Goal: Task Accomplishment & Management: Use online tool/utility

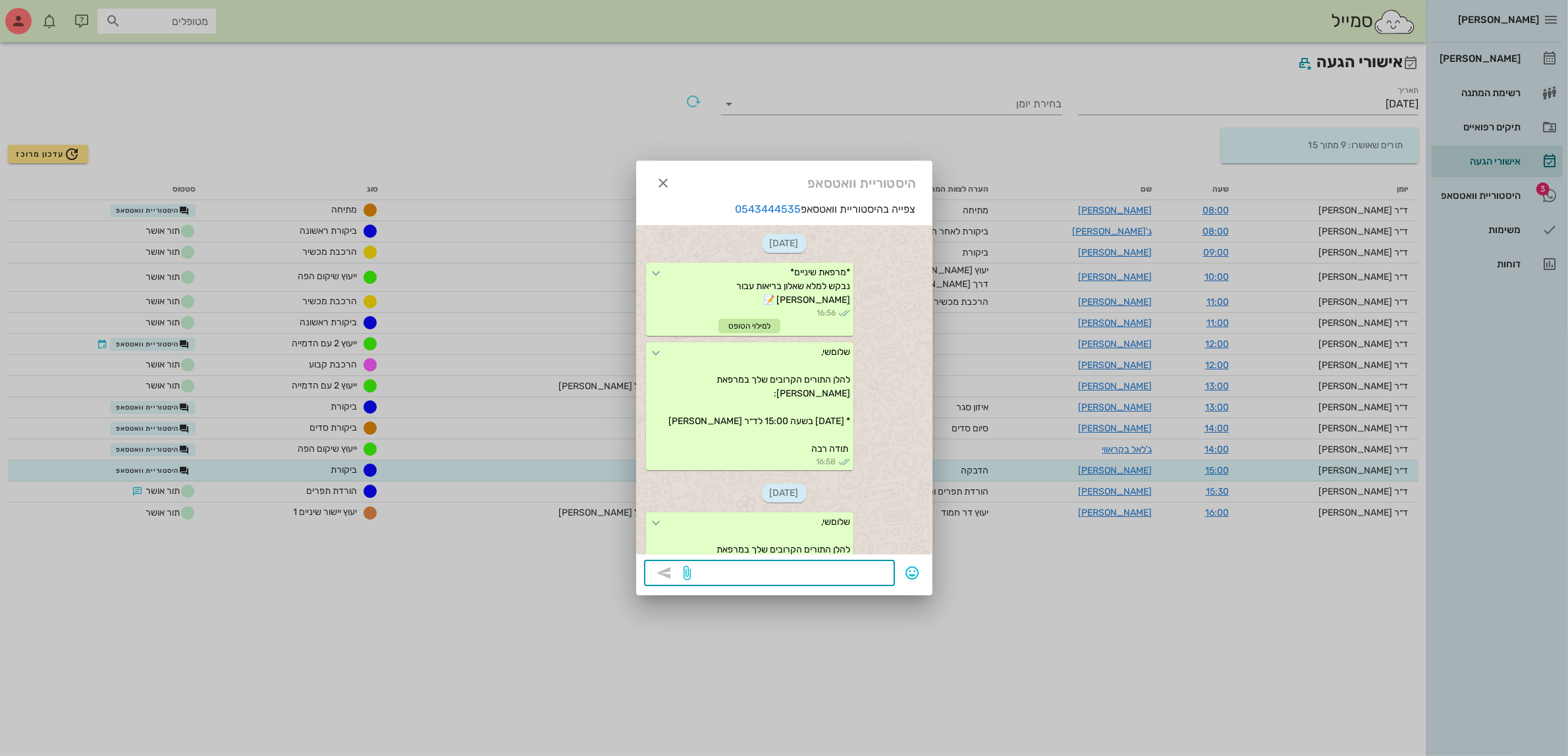
scroll to position [537, 0]
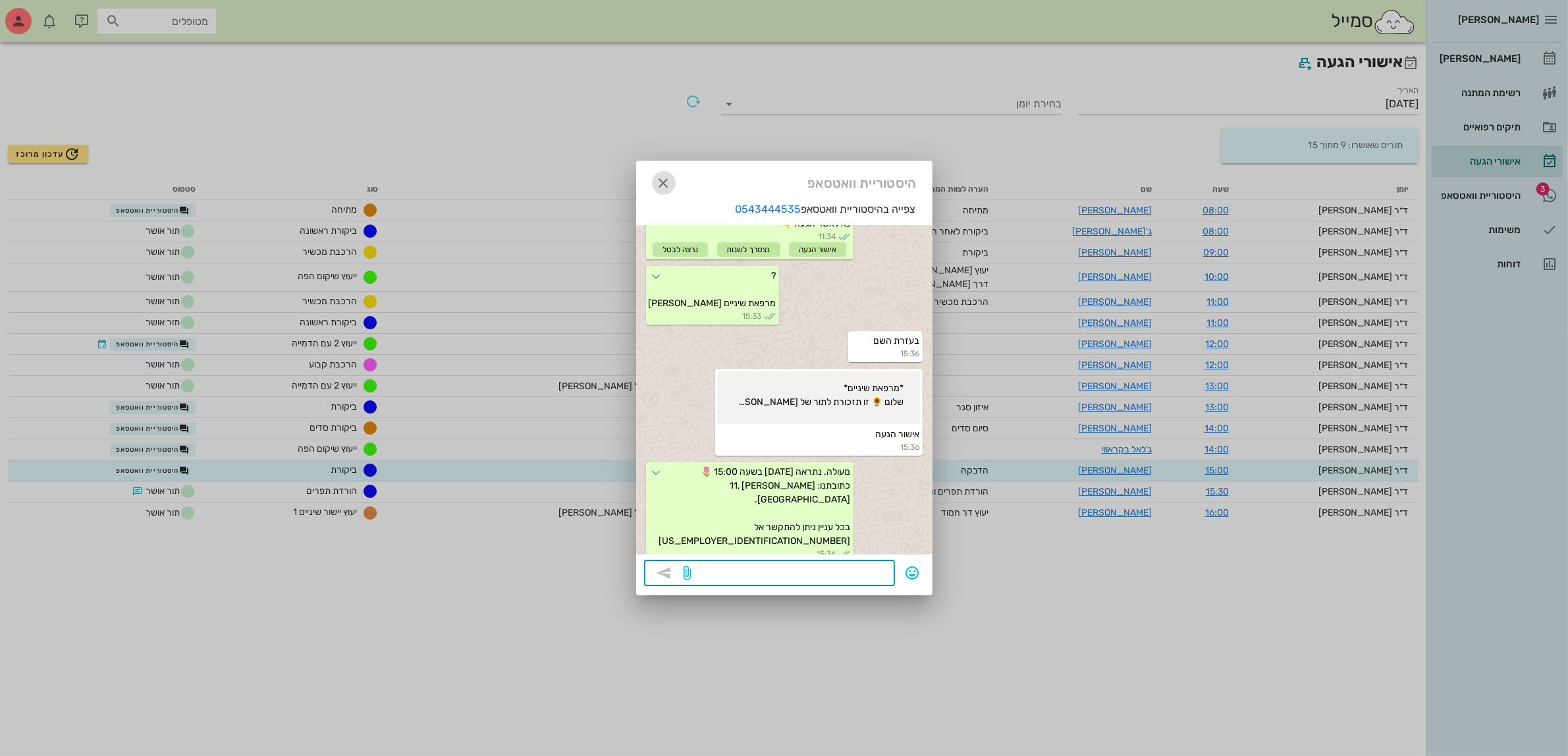
click at [666, 184] on icon "button" at bounding box center [664, 183] width 16 height 16
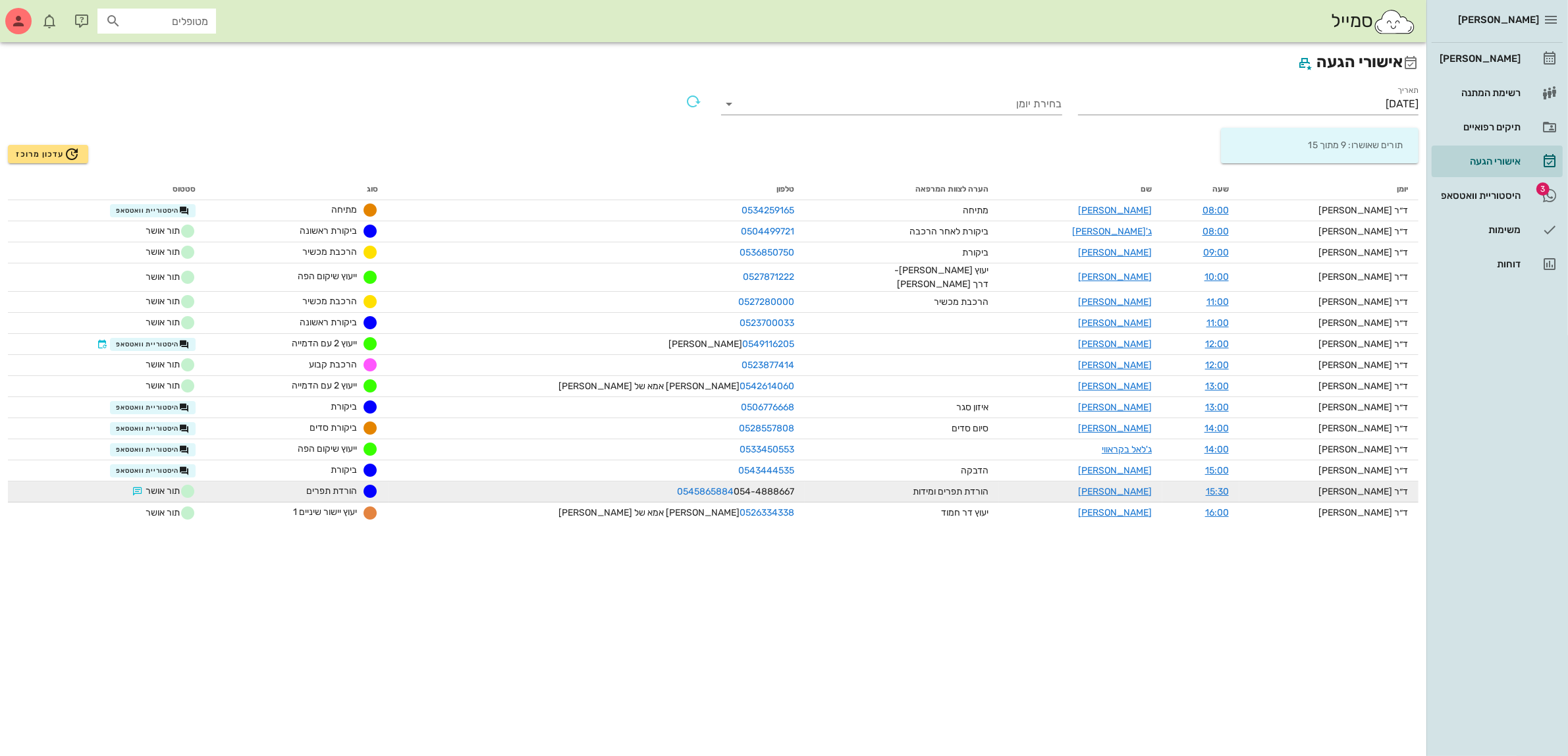
click at [1016, 491] on td "[PERSON_NAME]" at bounding box center [1081, 492] width 164 height 21
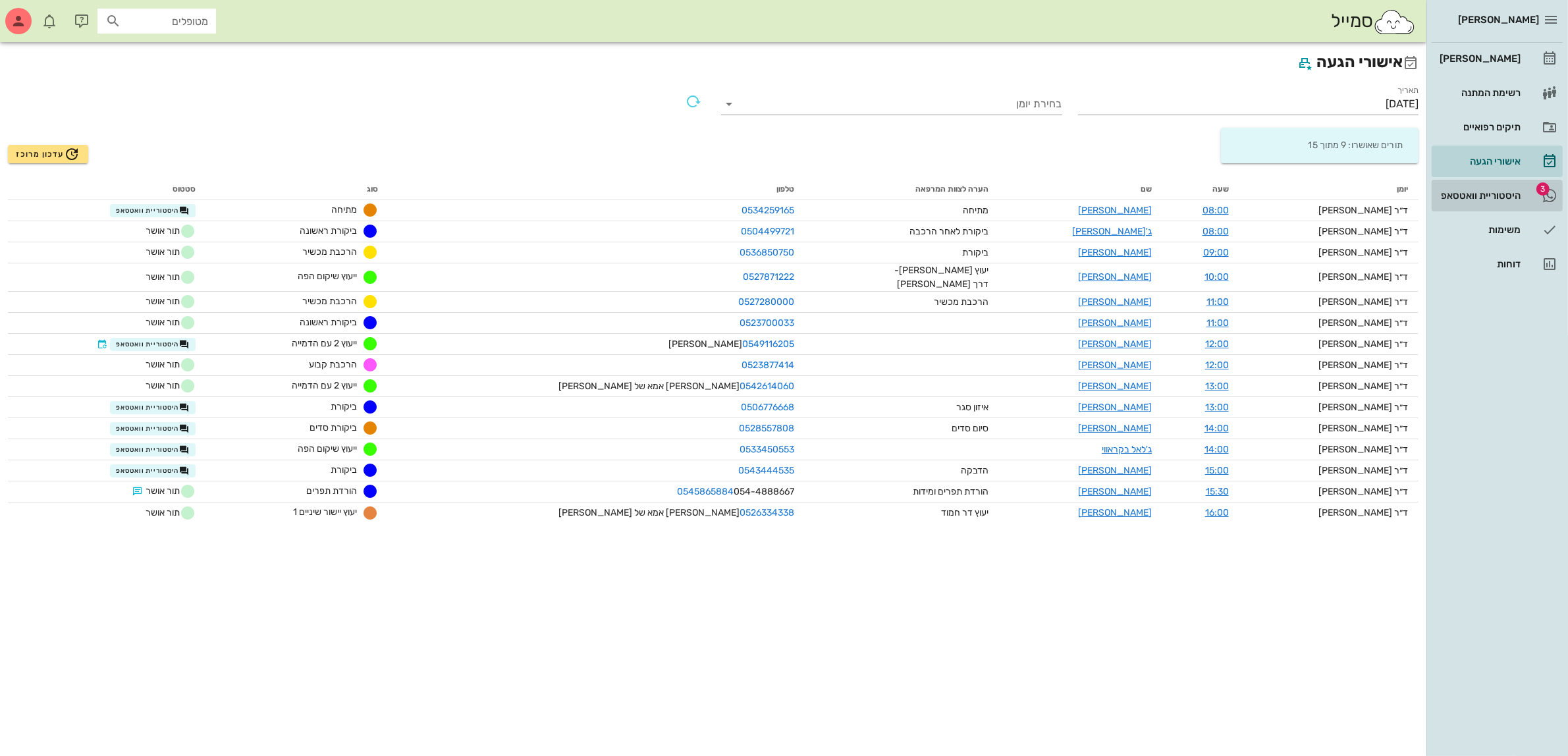
click at [1482, 197] on div "היסטוריית וואטסאפ" at bounding box center [1479, 195] width 84 height 10
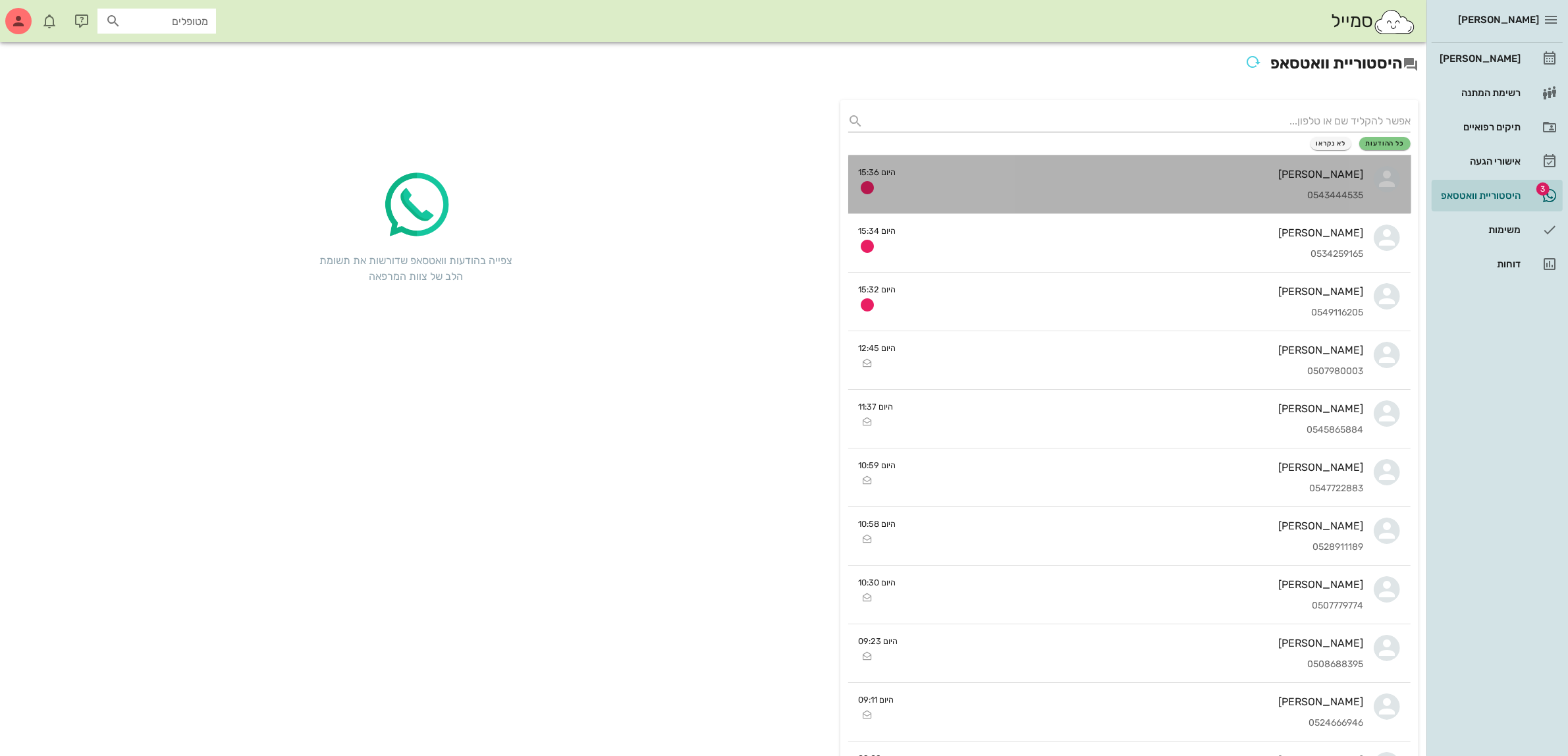
click at [1219, 182] on div "[PERSON_NAME] 0543444535" at bounding box center [1136, 184] width 457 height 58
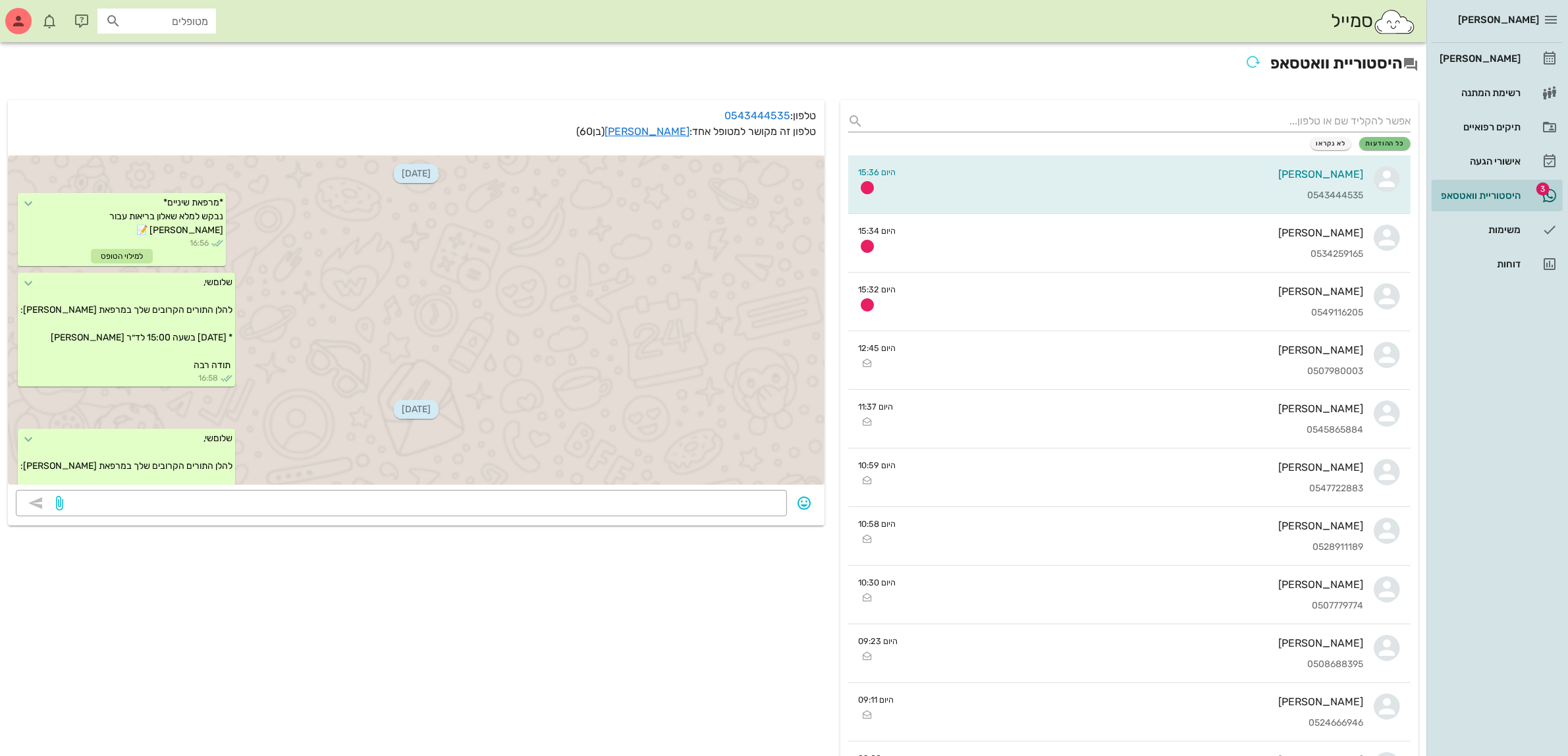
scroll to position [468, 0]
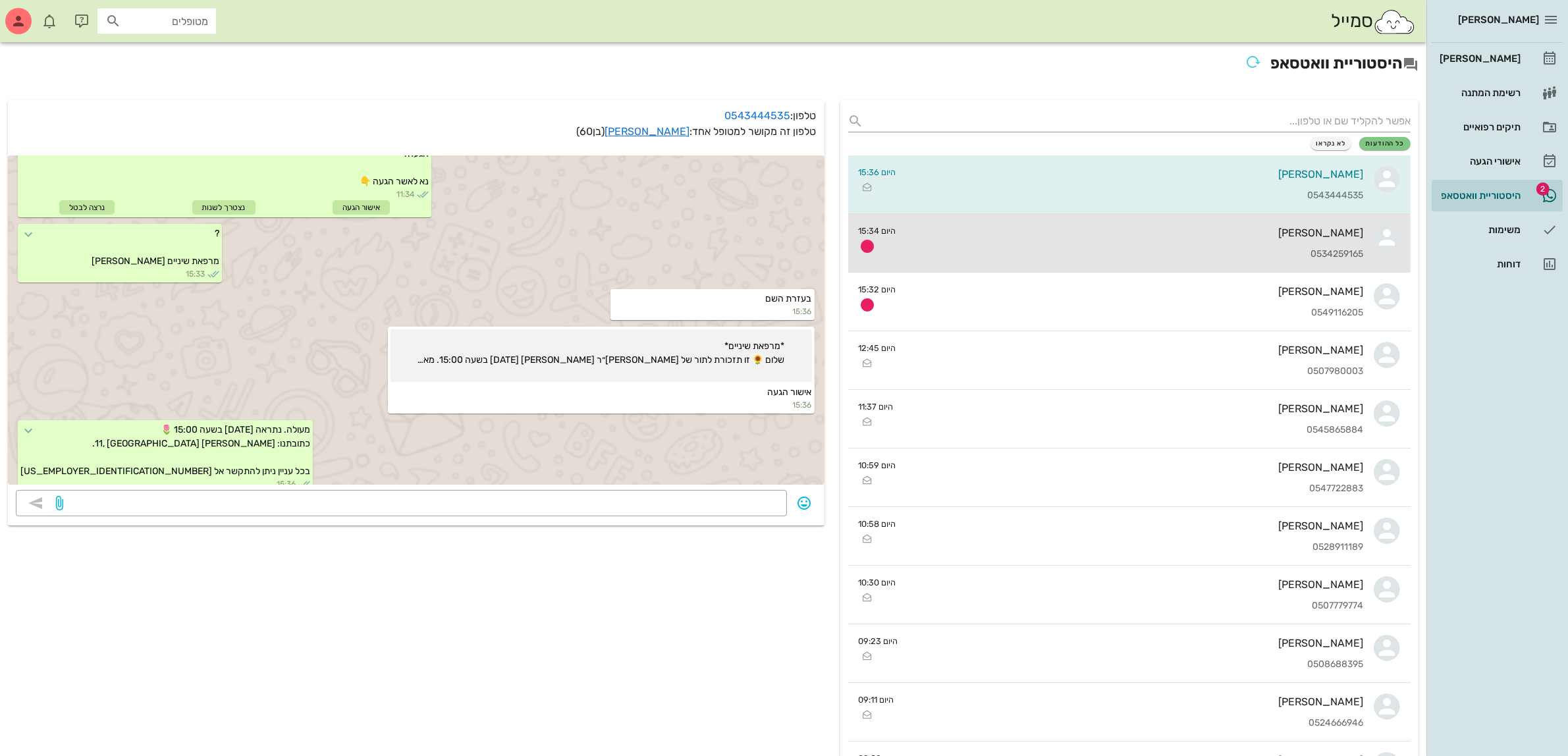
click at [1070, 244] on div "[PERSON_NAME] 0534259165" at bounding box center [1136, 243] width 457 height 58
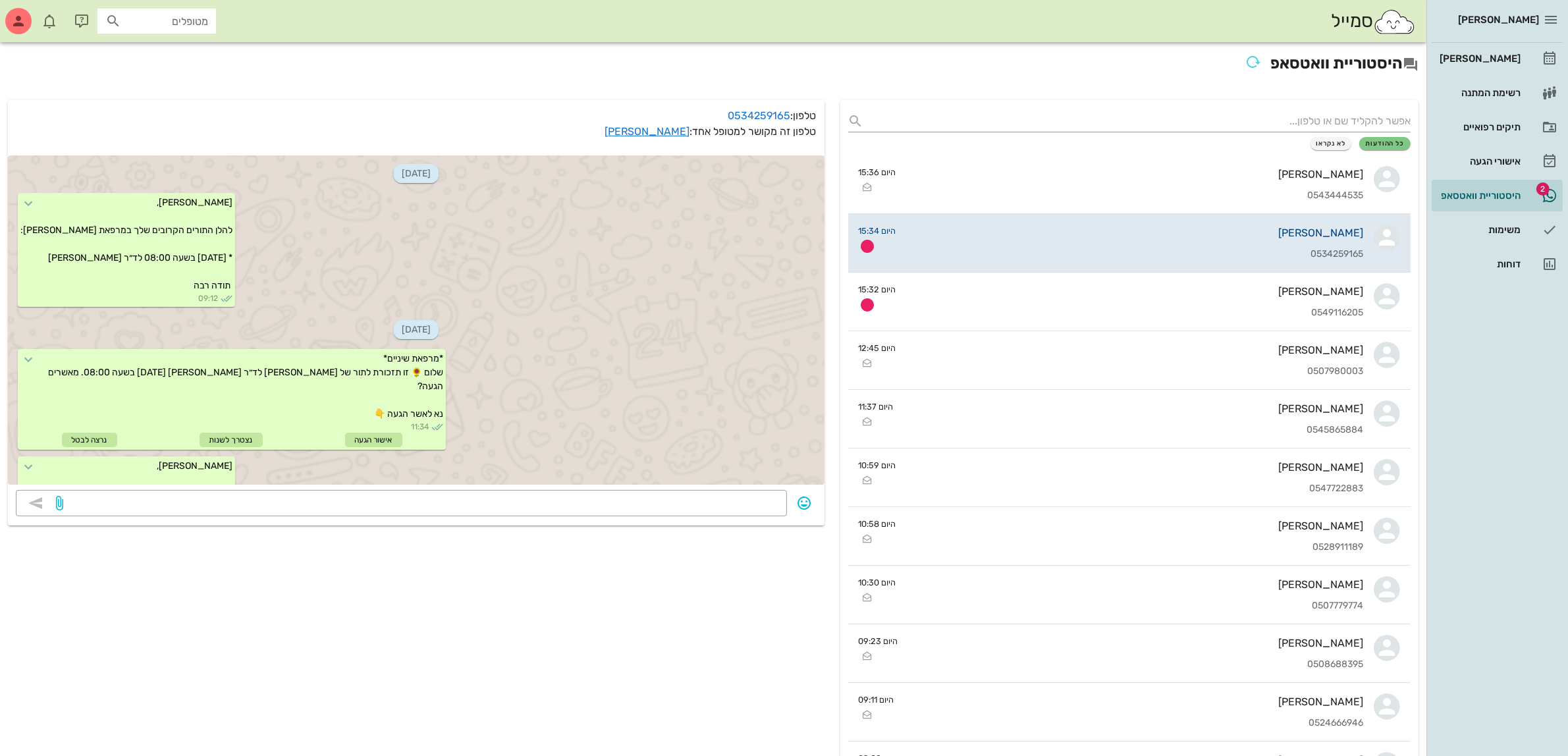
scroll to position [193, 0]
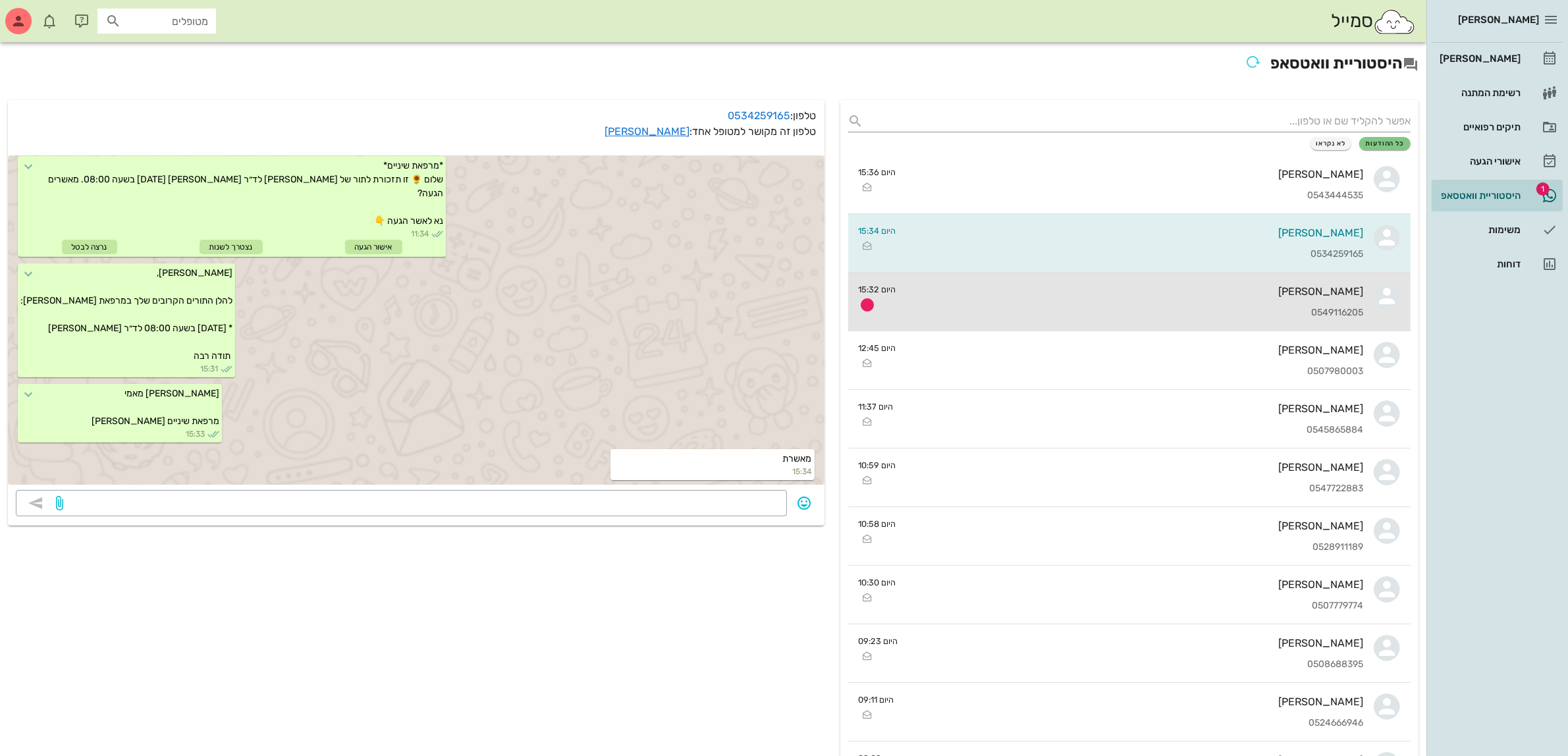
click at [1098, 281] on div "[PERSON_NAME] 0549116205" at bounding box center [1136, 302] width 457 height 58
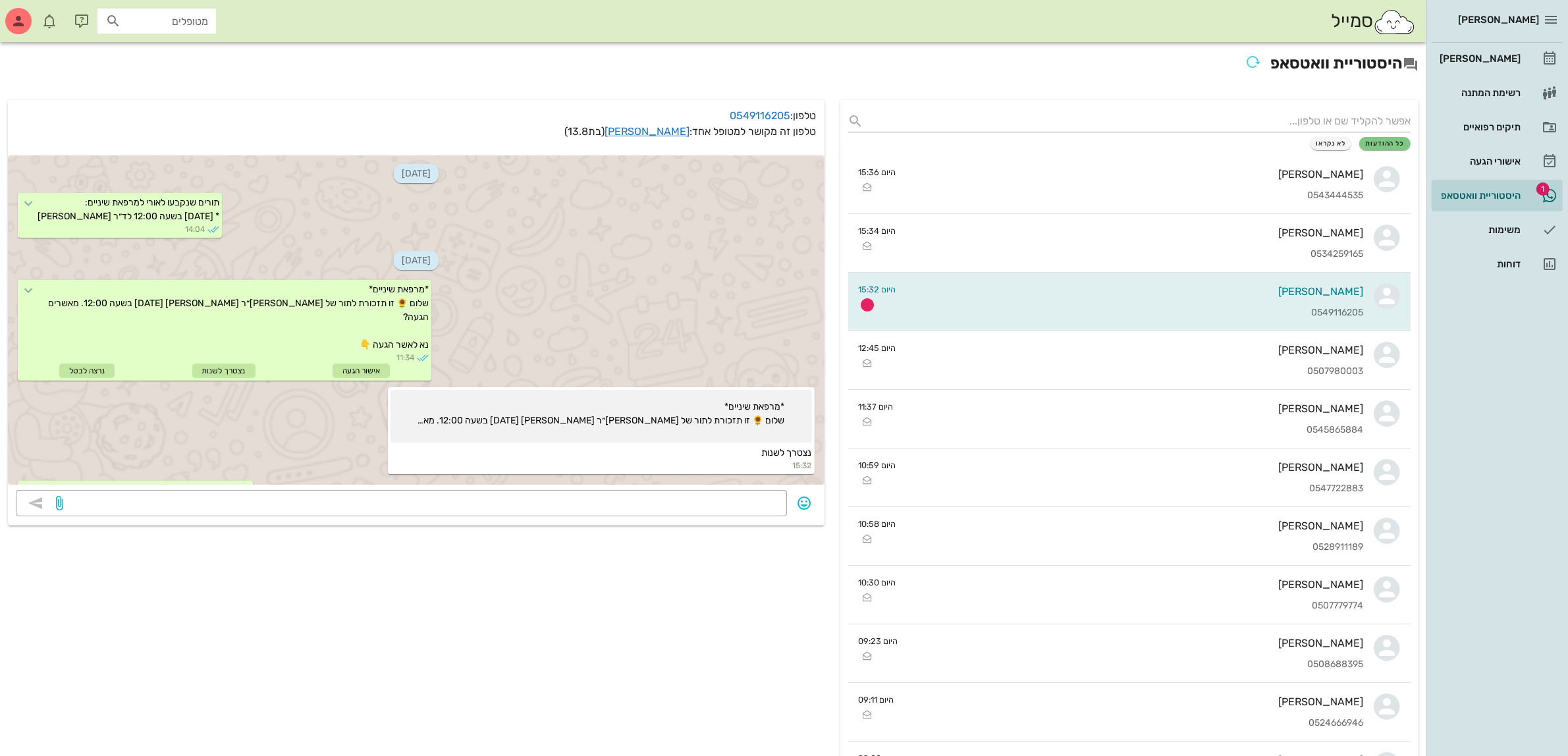
scroll to position [46, 0]
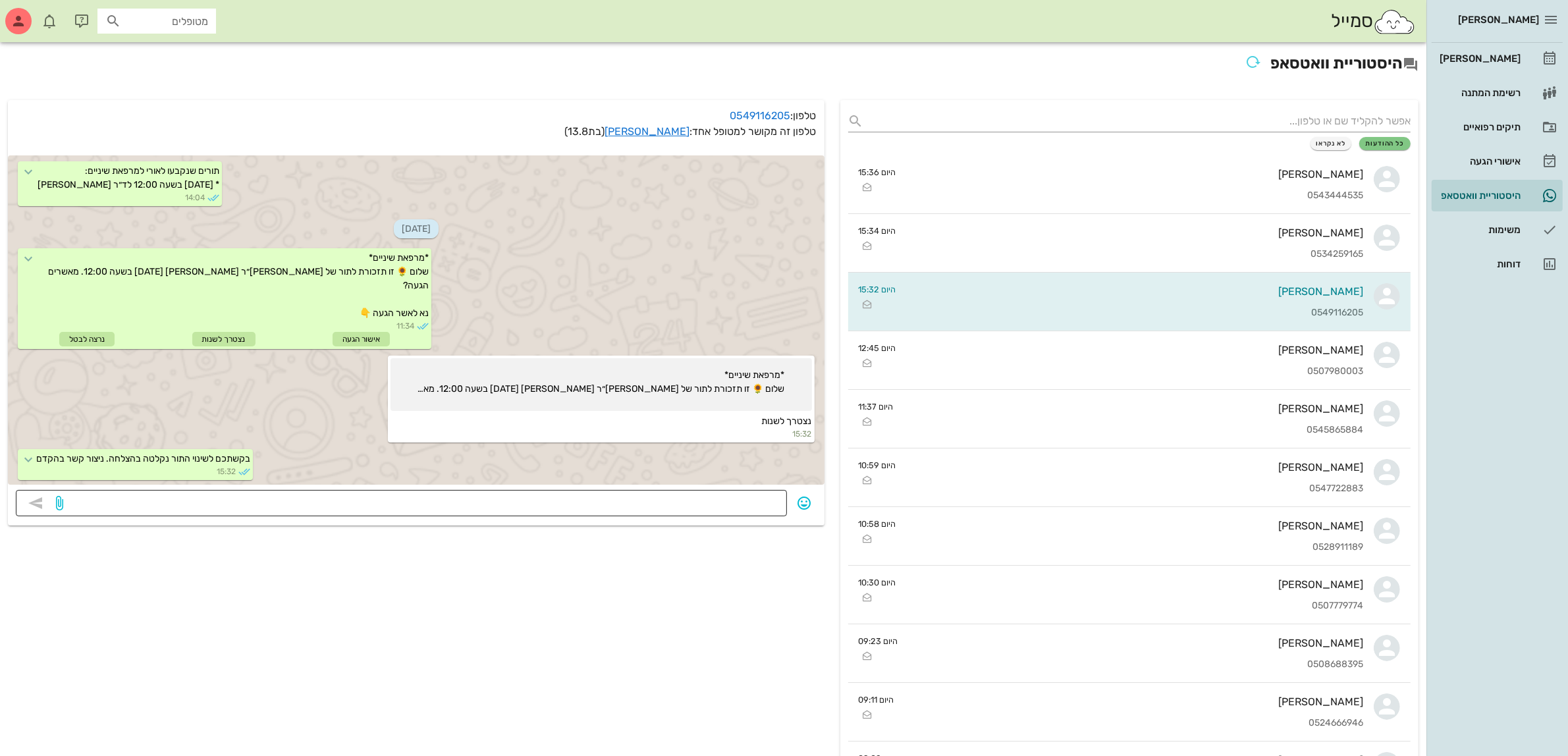
click at [679, 501] on textarea at bounding box center [422, 505] width 713 height 21
click at [1481, 57] on div "[PERSON_NAME]" at bounding box center [1479, 58] width 84 height 10
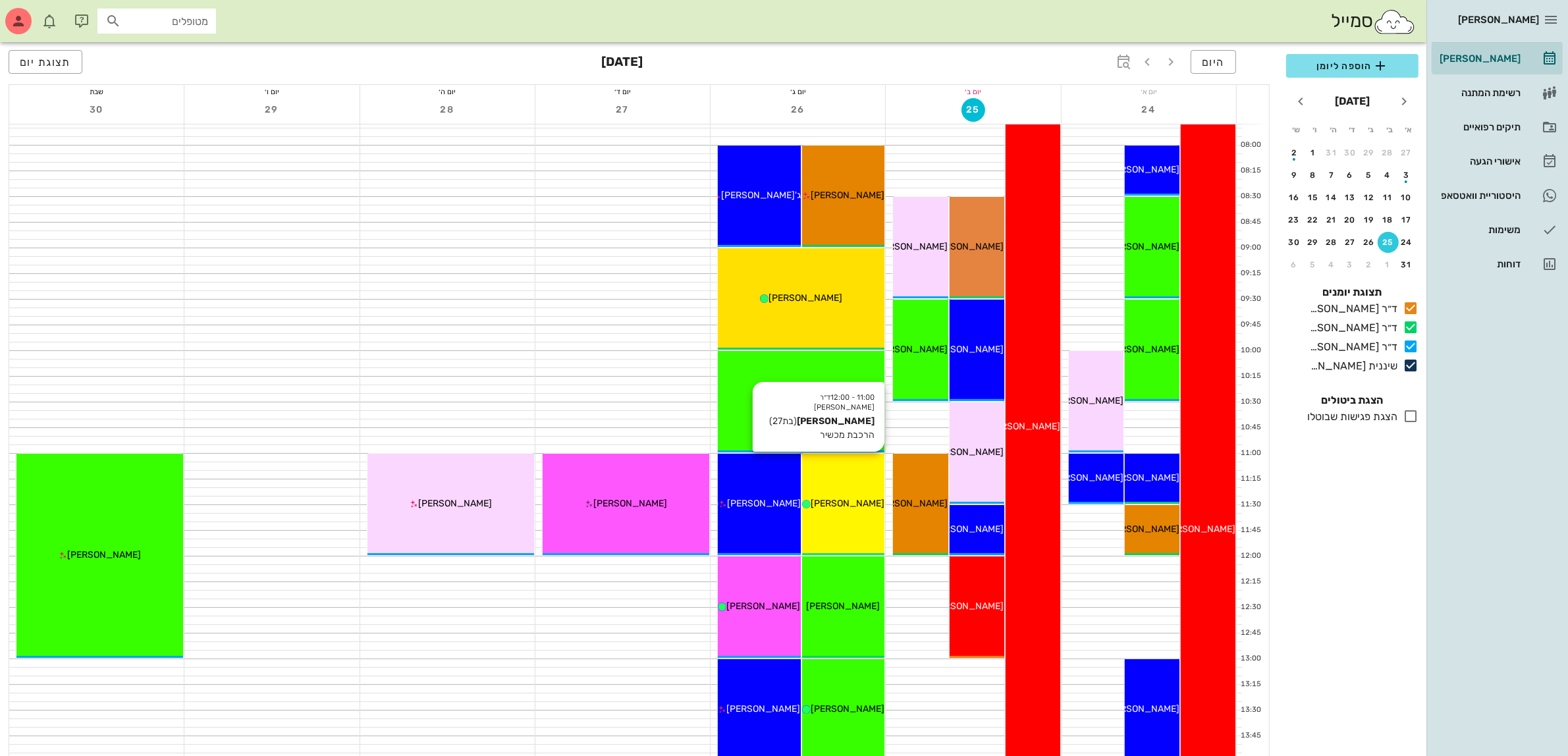
scroll to position [165, 0]
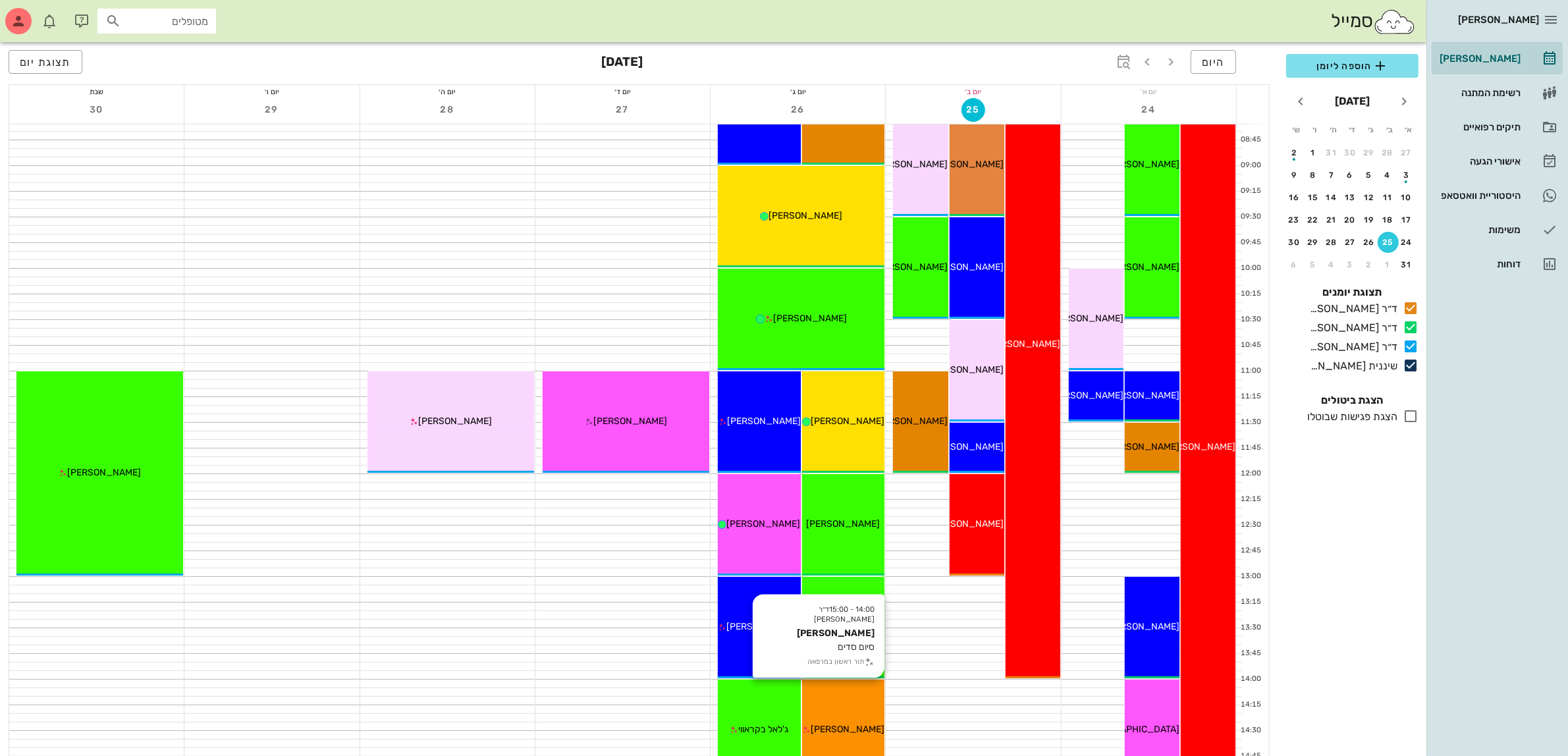
click at [840, 735] on div "[PERSON_NAME]" at bounding box center [844, 730] width 83 height 14
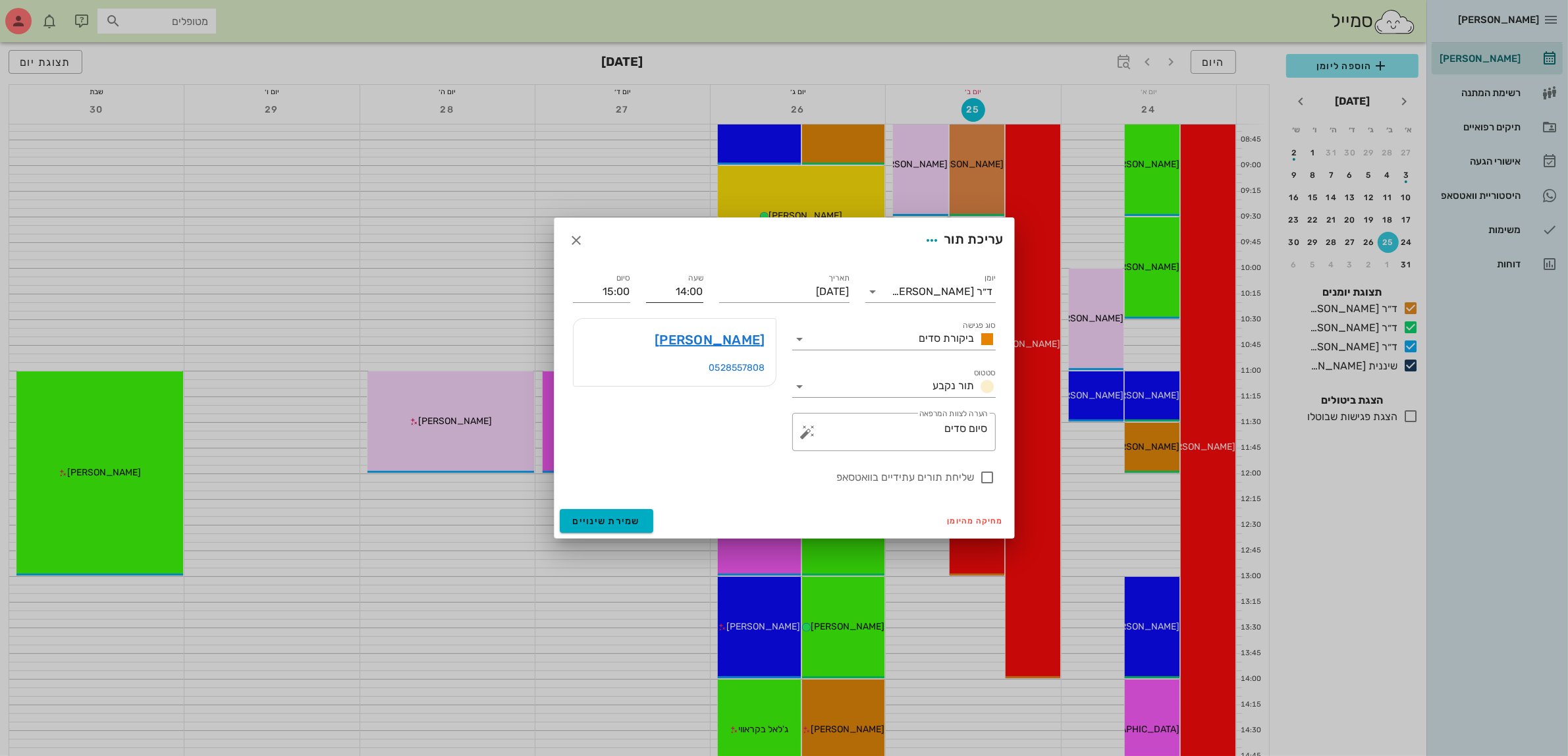
click at [677, 293] on input "14:00" at bounding box center [675, 291] width 57 height 21
drag, startPoint x: 677, startPoint y: 293, endPoint x: 765, endPoint y: 291, distance: 88.0
click at [765, 291] on div "יומן ד״ר [PERSON_NAME] סוג פגישה ביקורת סדים סטטוס תור נקבע תאריך [DATE] שעה 14…" at bounding box center [784, 378] width 438 height 231
type input "12:00"
type input "13:00"
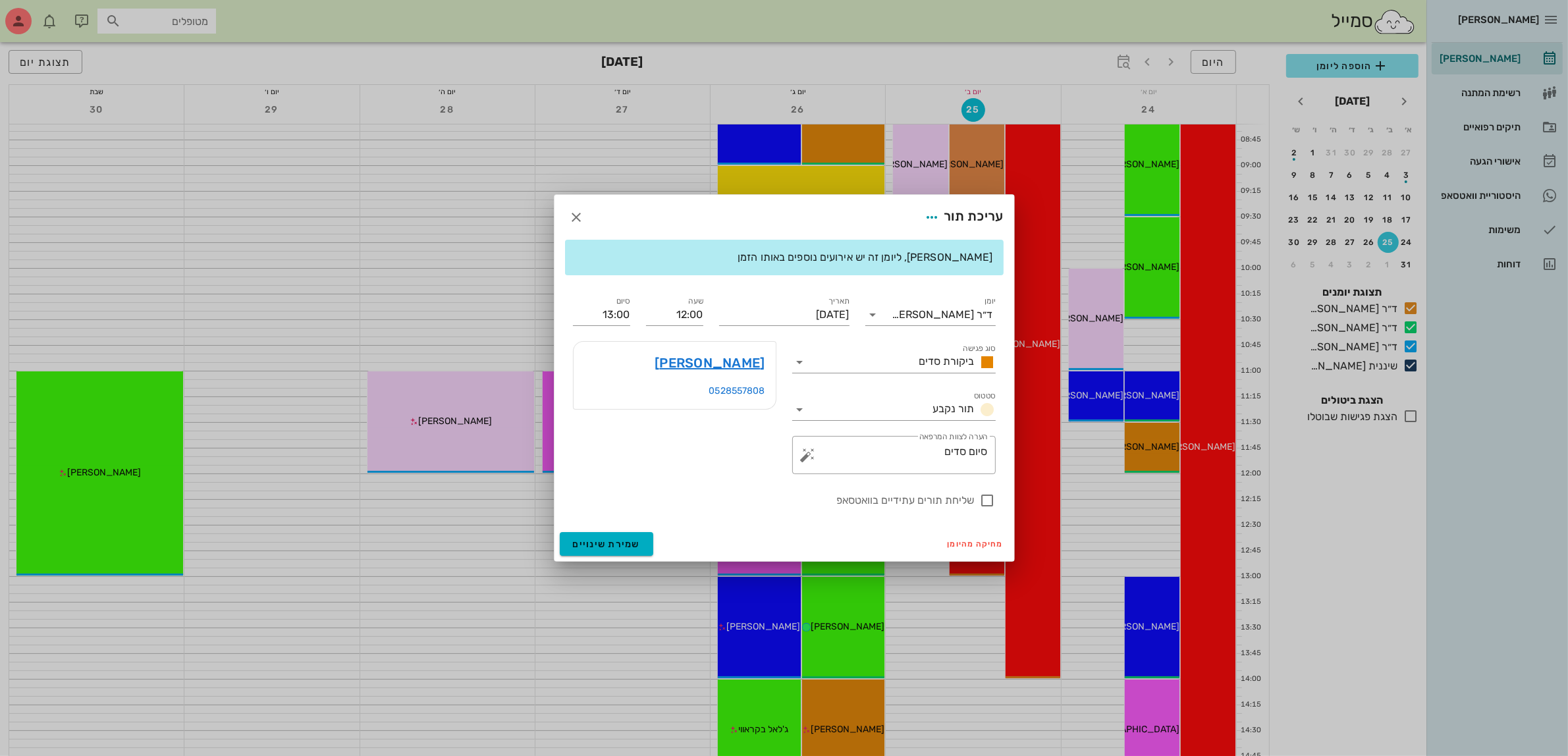
click at [724, 480] on div "יומן ד״ר [PERSON_NAME] סוג פגישה ביקורת סדים סטטוס תור נקבע תאריך [DATE] שעה 12…" at bounding box center [784, 401] width 438 height 231
click at [989, 508] on div at bounding box center [988, 501] width 22 height 22
checkbox input "true"
click at [610, 545] on span "שמירת שינויים" at bounding box center [607, 544] width 68 height 11
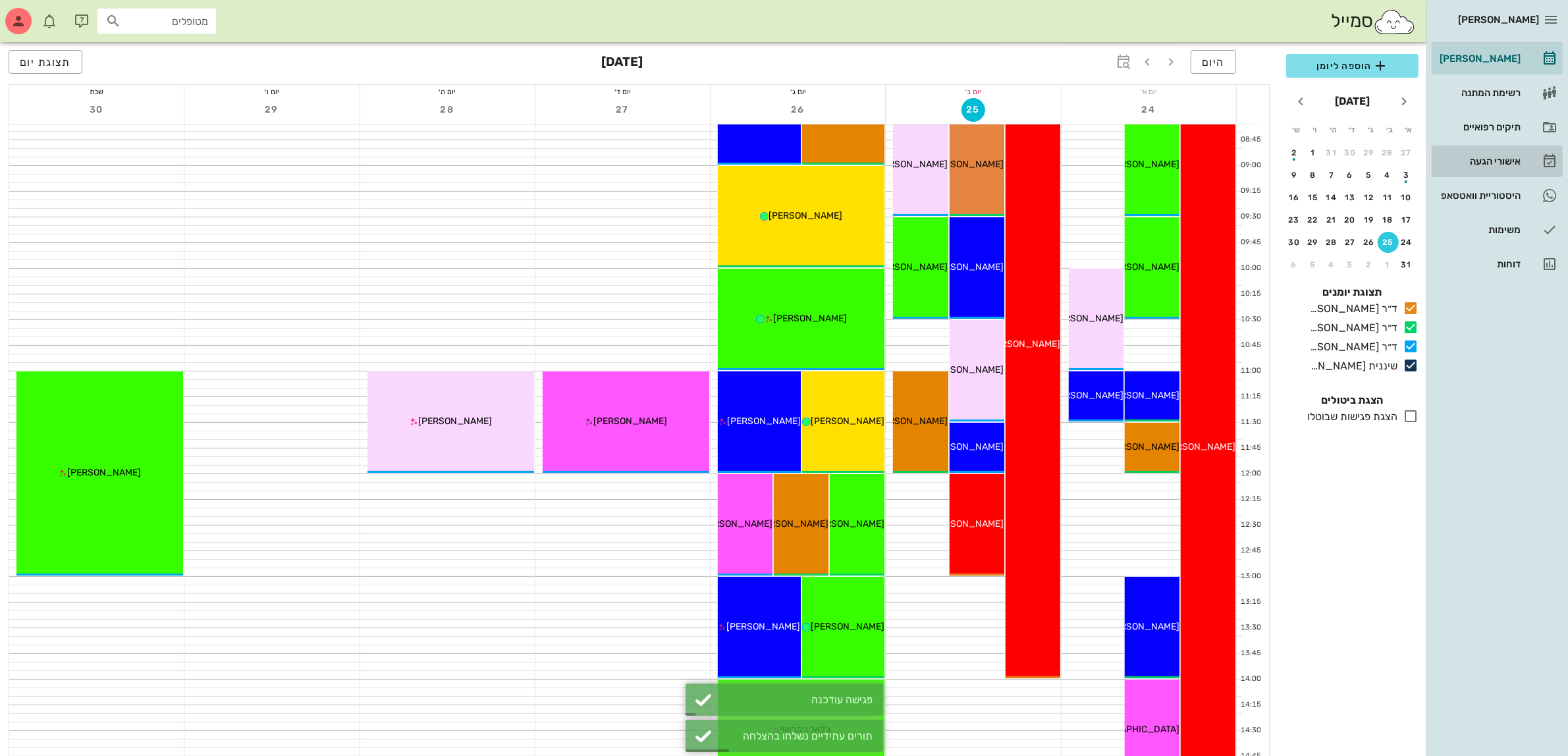
click at [1481, 165] on div "אישורי הגעה" at bounding box center [1479, 161] width 84 height 10
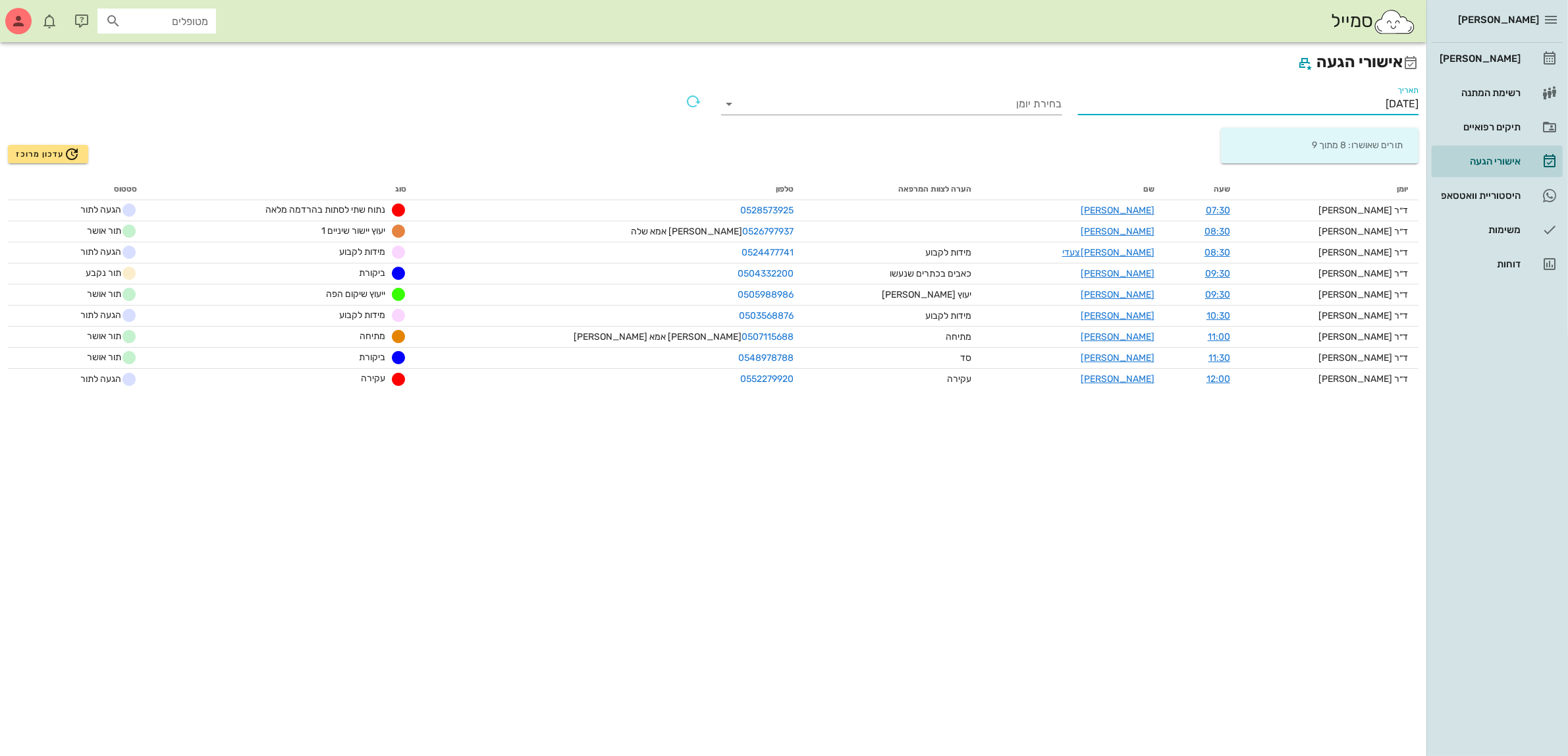
click at [1365, 101] on input "[DATE]" at bounding box center [1249, 104] width 341 height 21
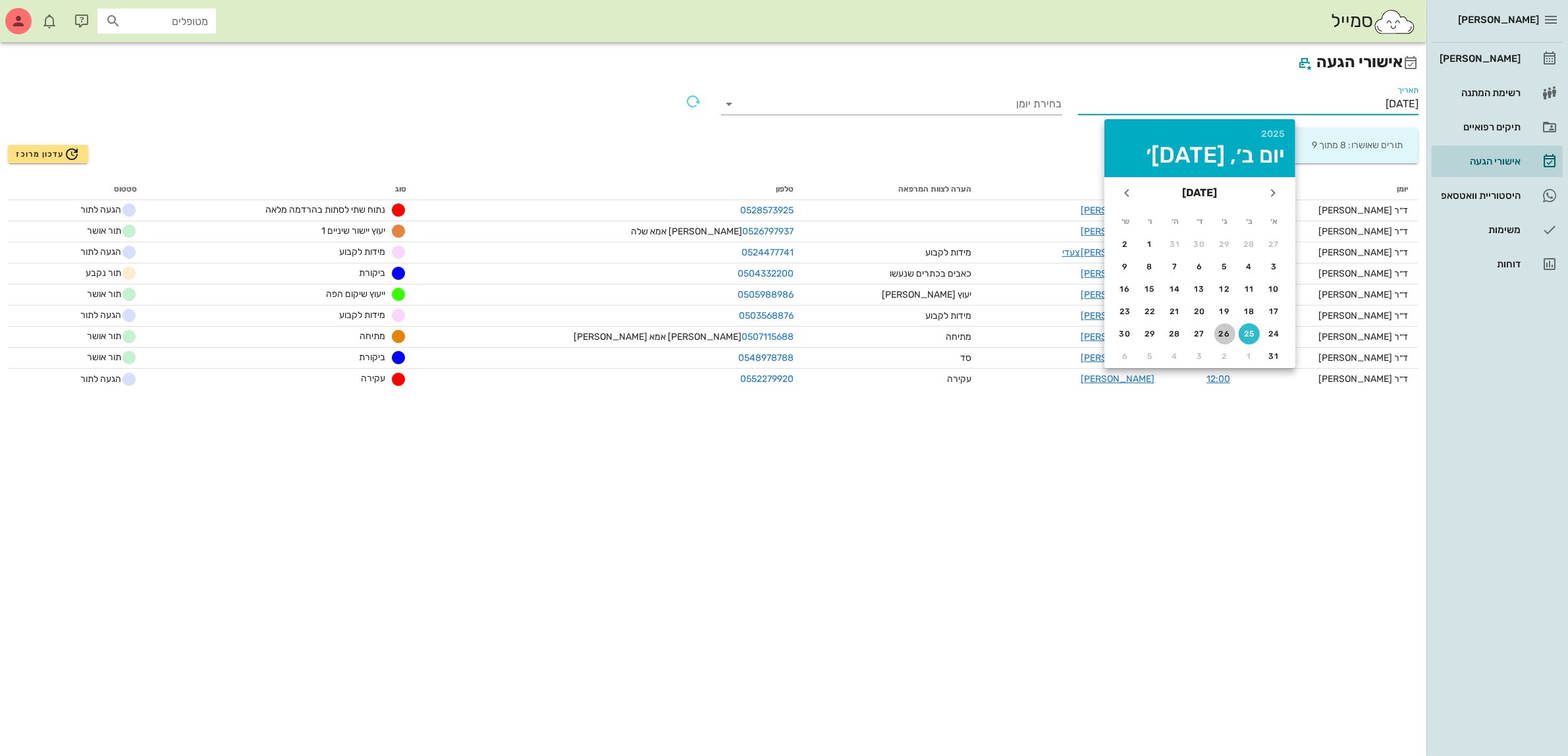
click at [1221, 330] on div "26" at bounding box center [1225, 333] width 21 height 9
type input "[DATE]"
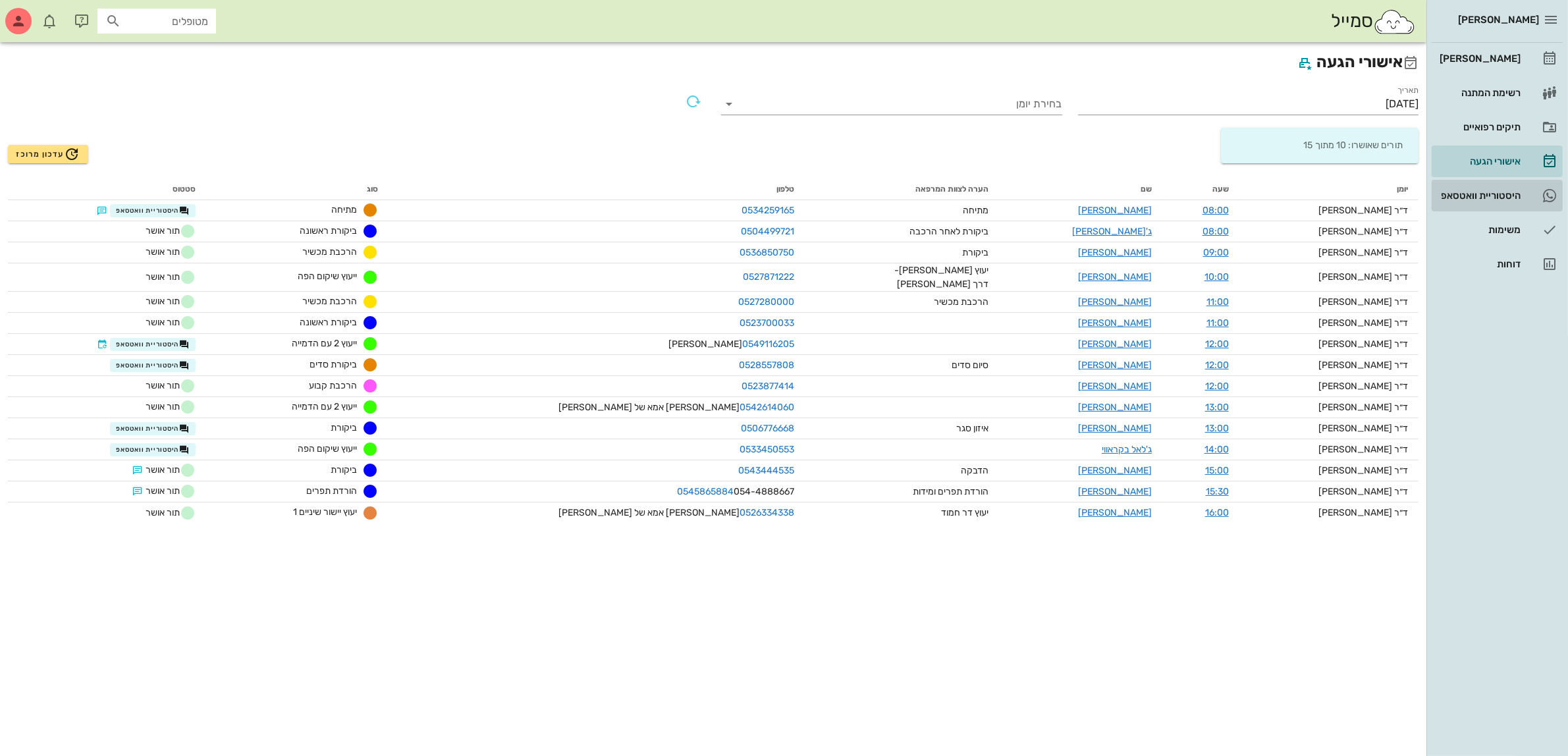
click at [1469, 194] on div "היסטוריית וואטסאפ" at bounding box center [1479, 195] width 84 height 10
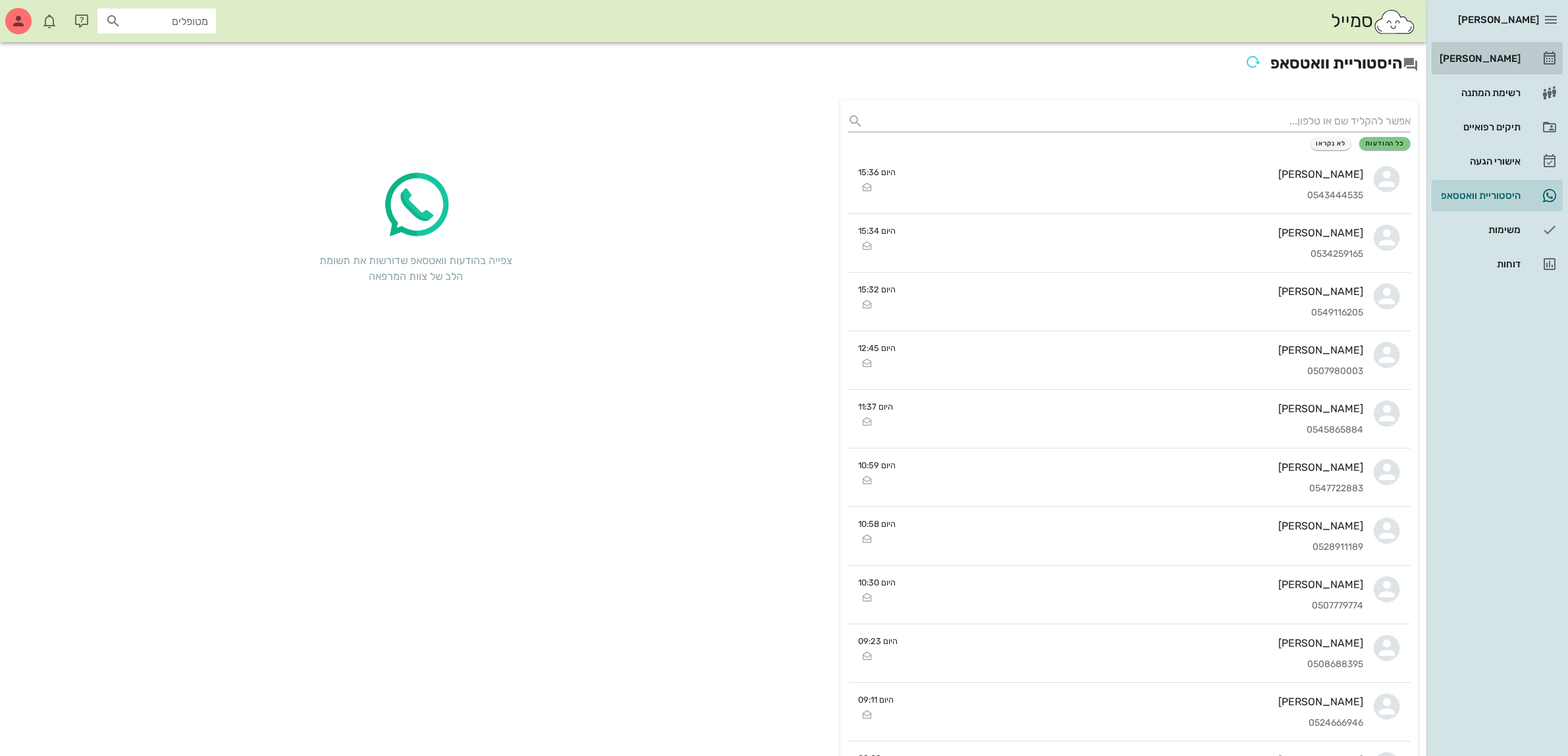
click at [1489, 61] on div "[PERSON_NAME]" at bounding box center [1479, 58] width 84 height 10
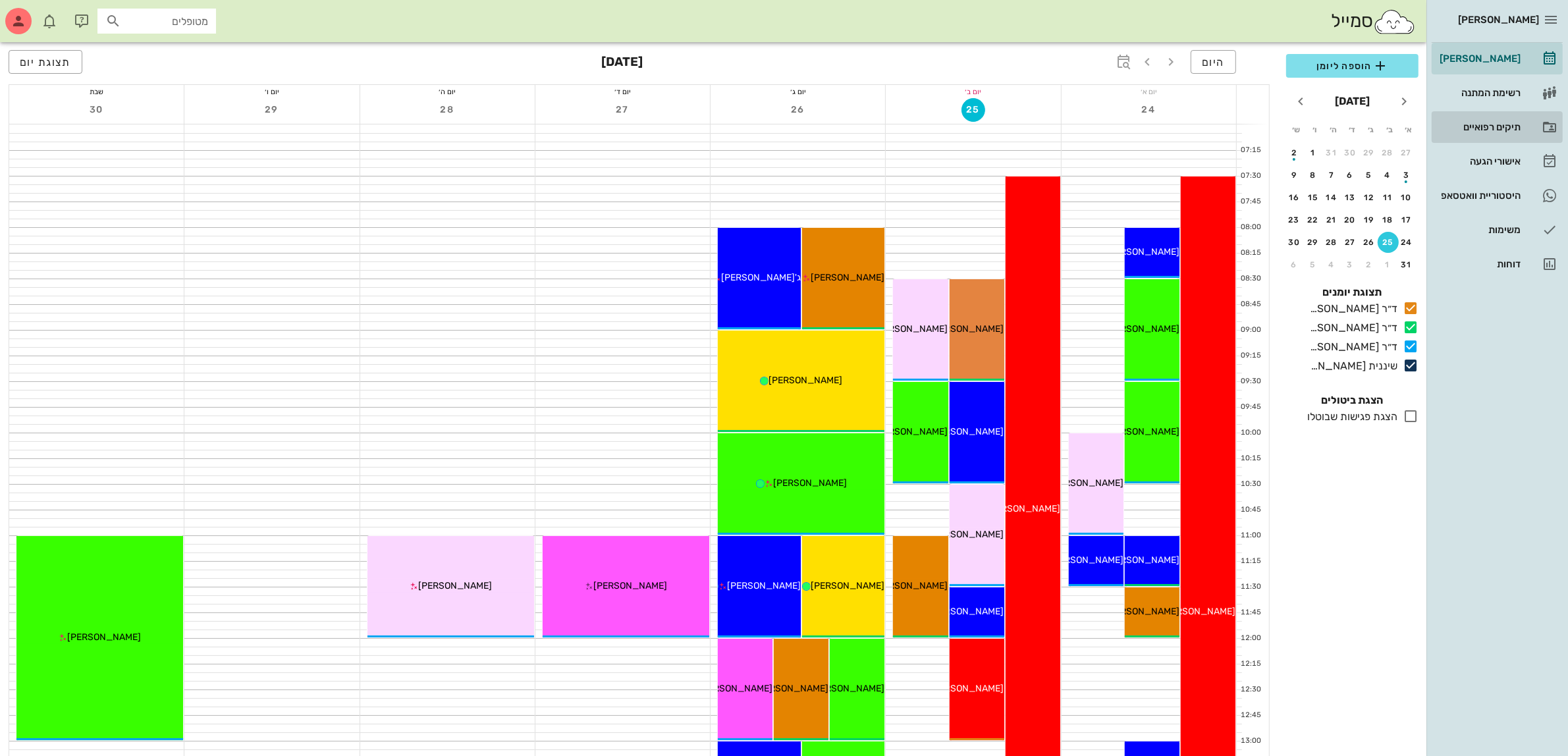
click at [1482, 130] on div "תיקים רפואיים" at bounding box center [1479, 126] width 84 height 10
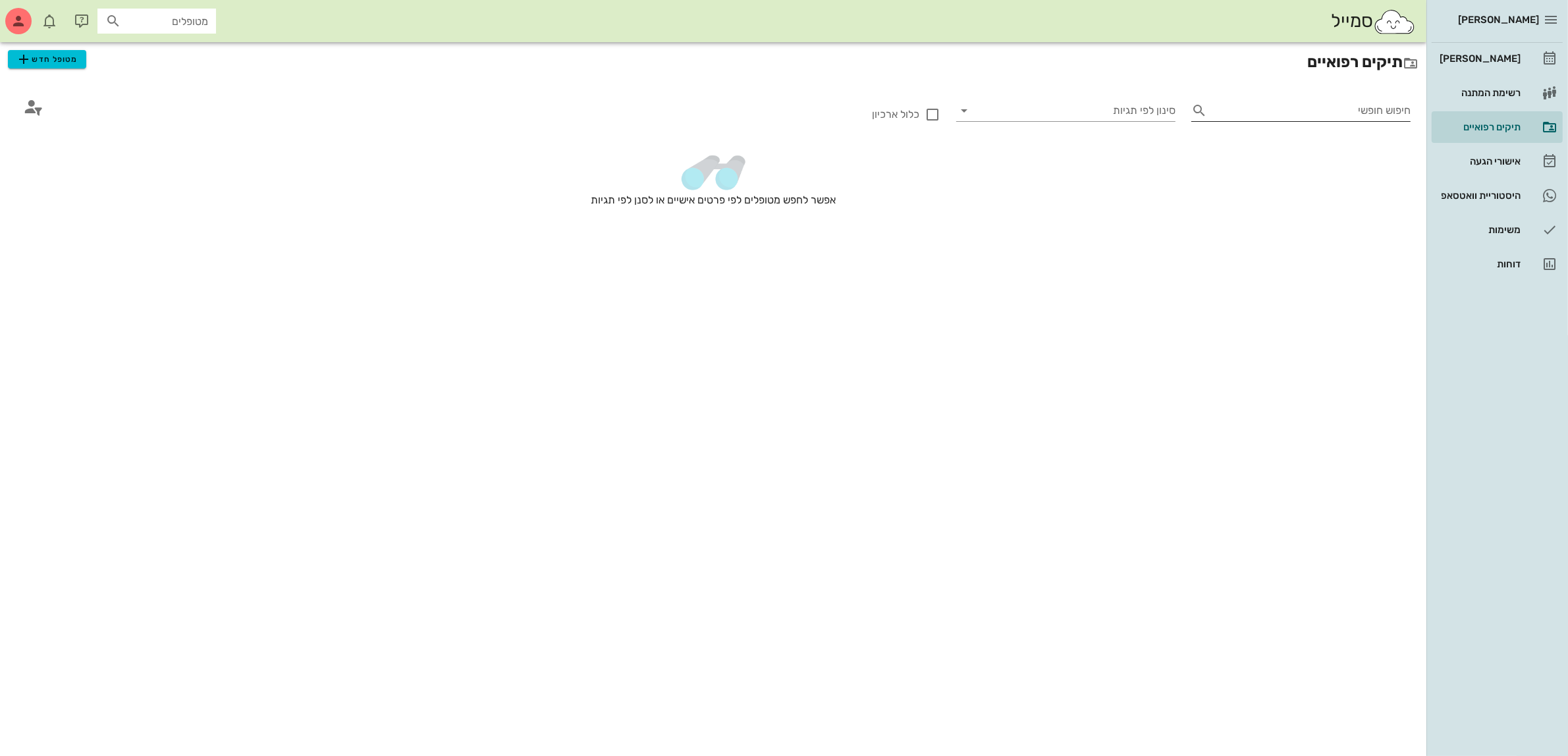
click at [1338, 108] on input "חיפוש חופשי" at bounding box center [1311, 110] width 198 height 21
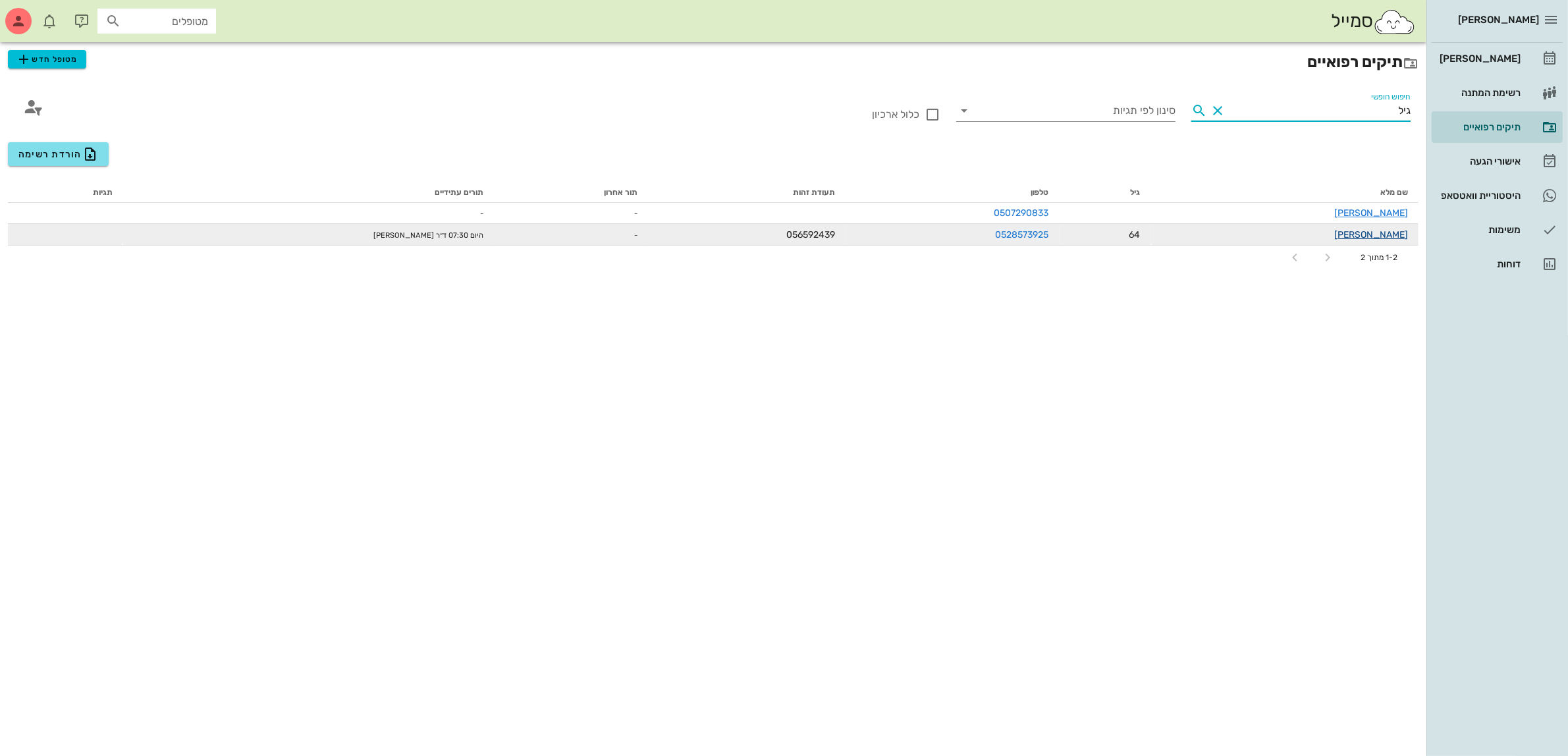
type input "גיל"
click at [1388, 231] on link "[PERSON_NAME]" at bounding box center [1371, 235] width 74 height 11
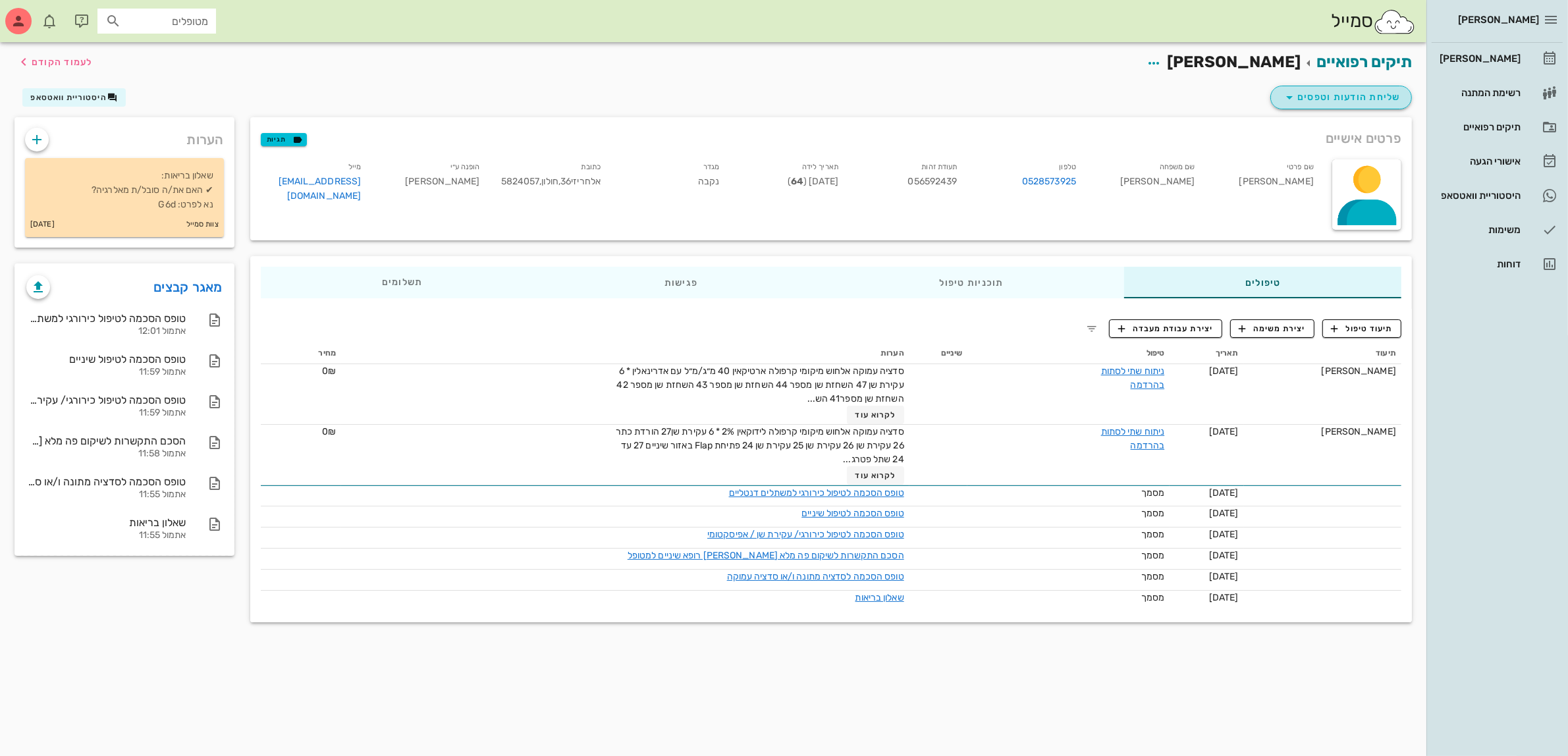
click at [1339, 95] on span "שליחת הודעות וטפסים" at bounding box center [1342, 97] width 119 height 16
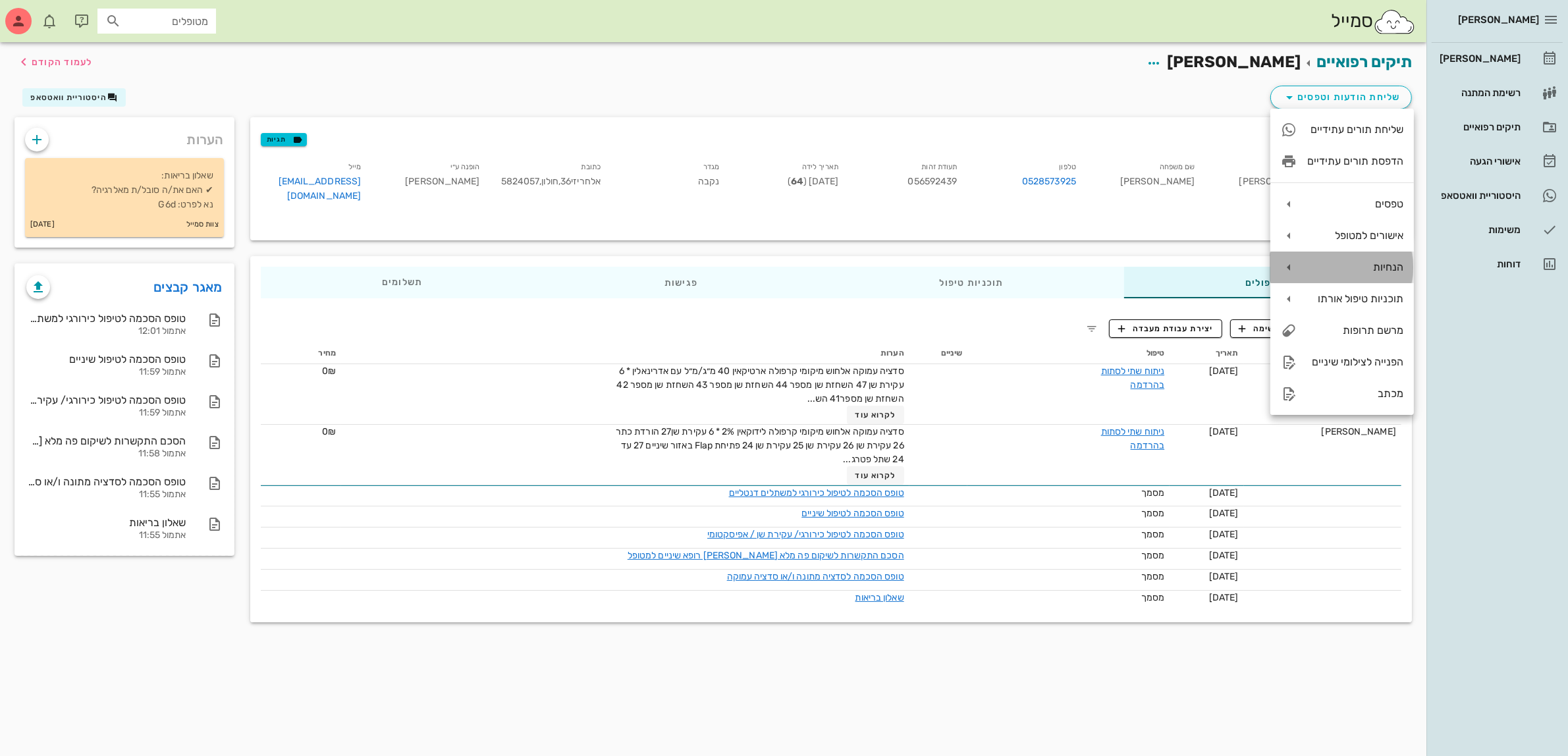
click at [1375, 274] on div "הנחיות" at bounding box center [1342, 267] width 144 height 32
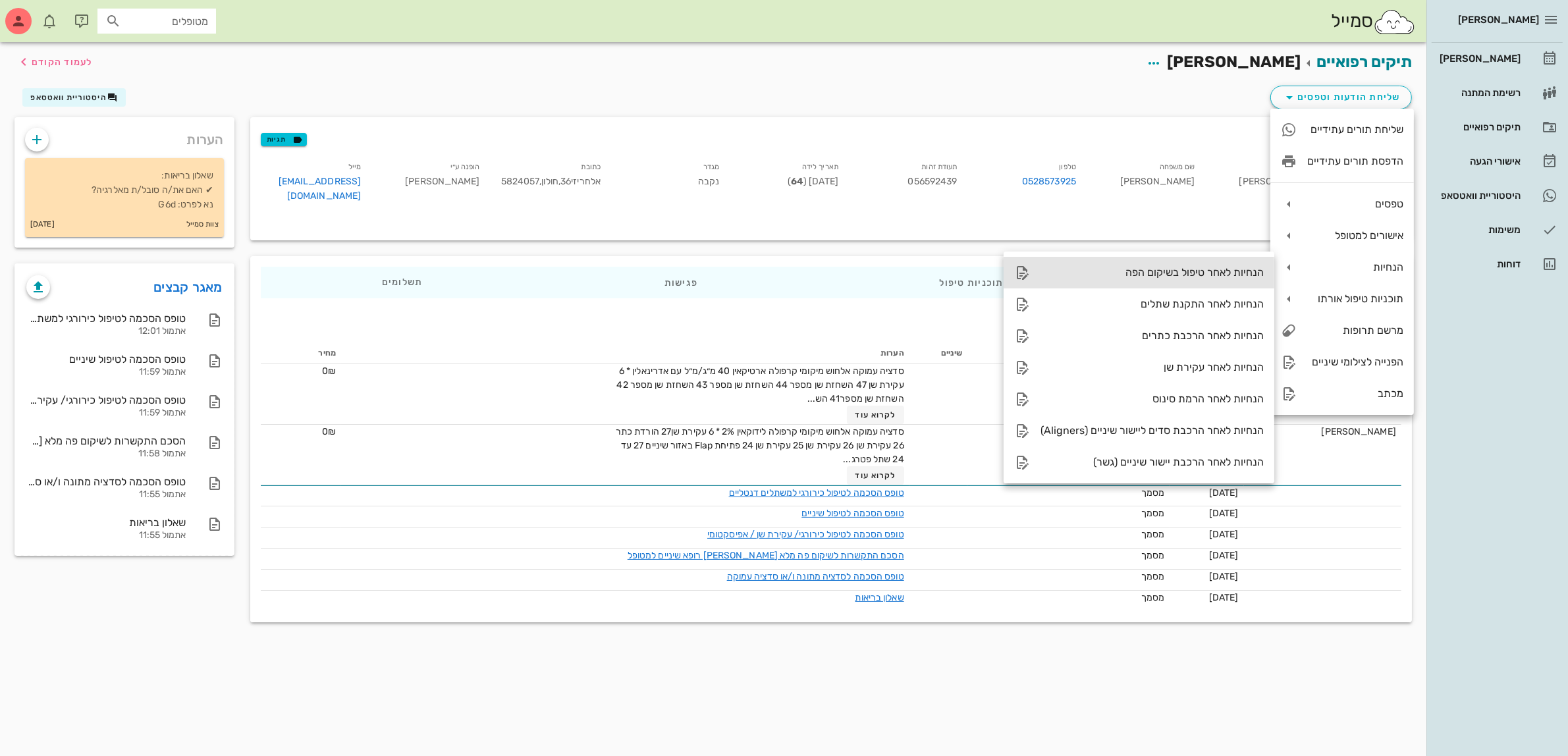
click at [1191, 272] on div "הנחיות לאחר טיפול בשיקום הפה" at bounding box center [1152, 272] width 223 height 12
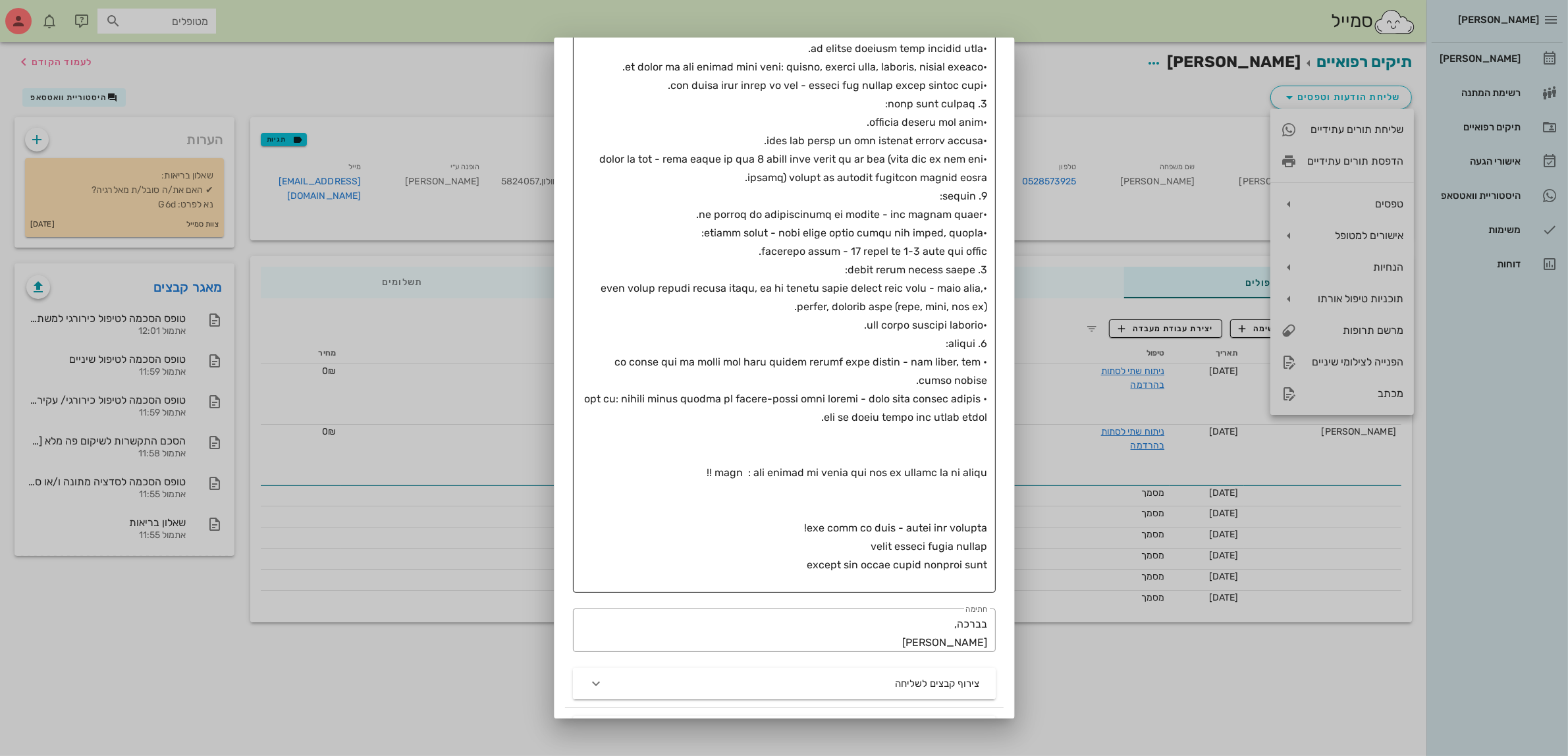
scroll to position [379, 0]
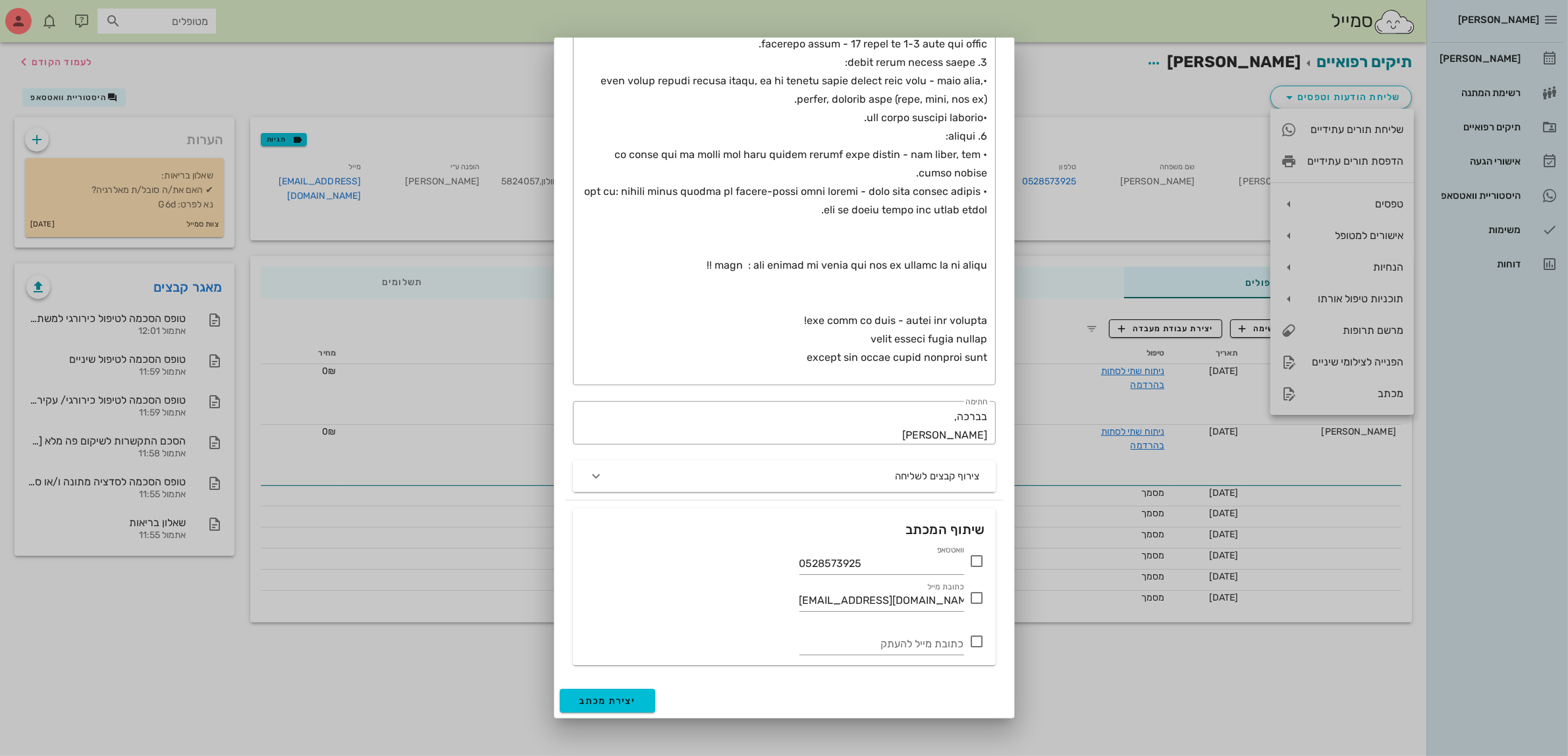
click at [975, 562] on icon at bounding box center [977, 561] width 16 height 16
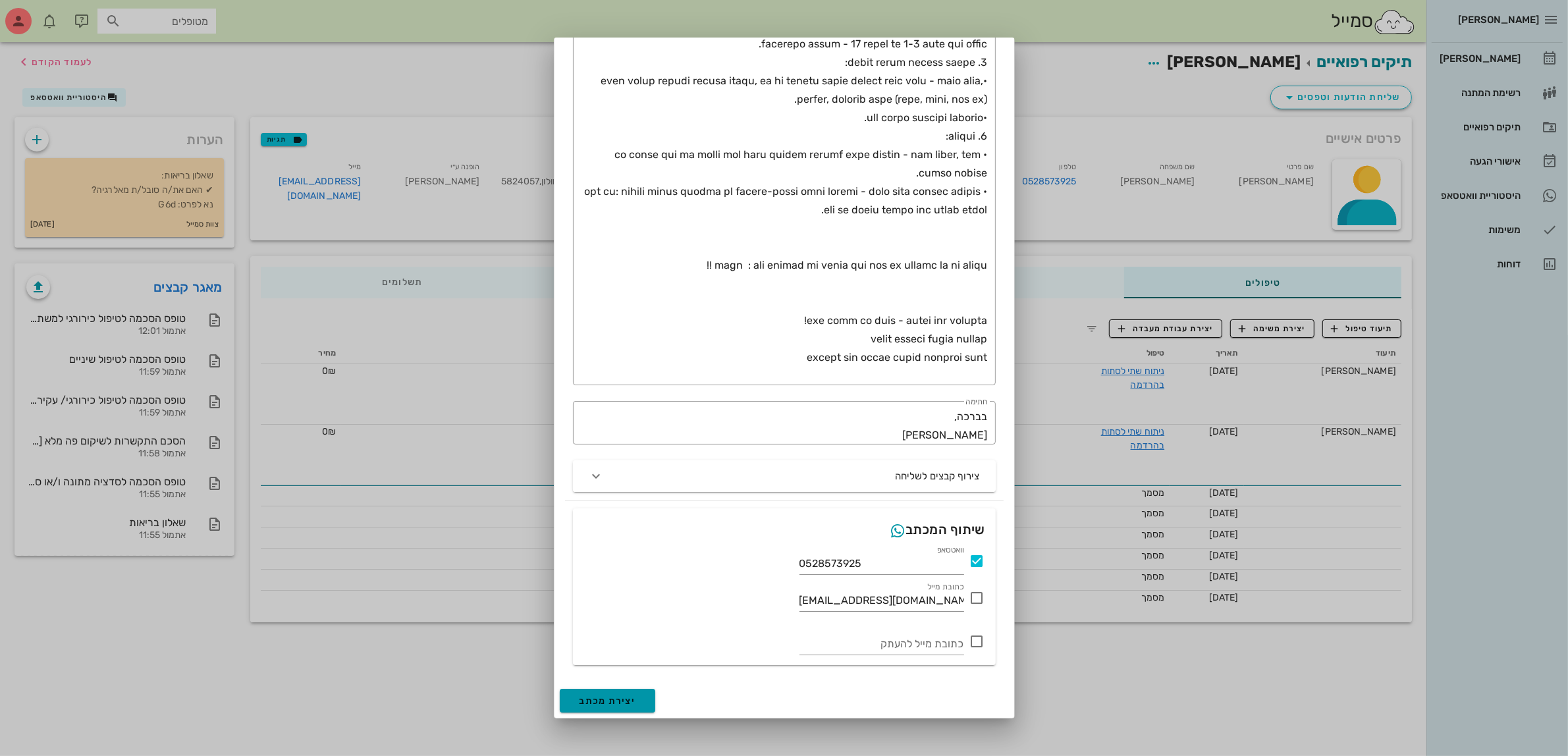
click at [624, 699] on span "יצירת מכתב" at bounding box center [608, 701] width 57 height 11
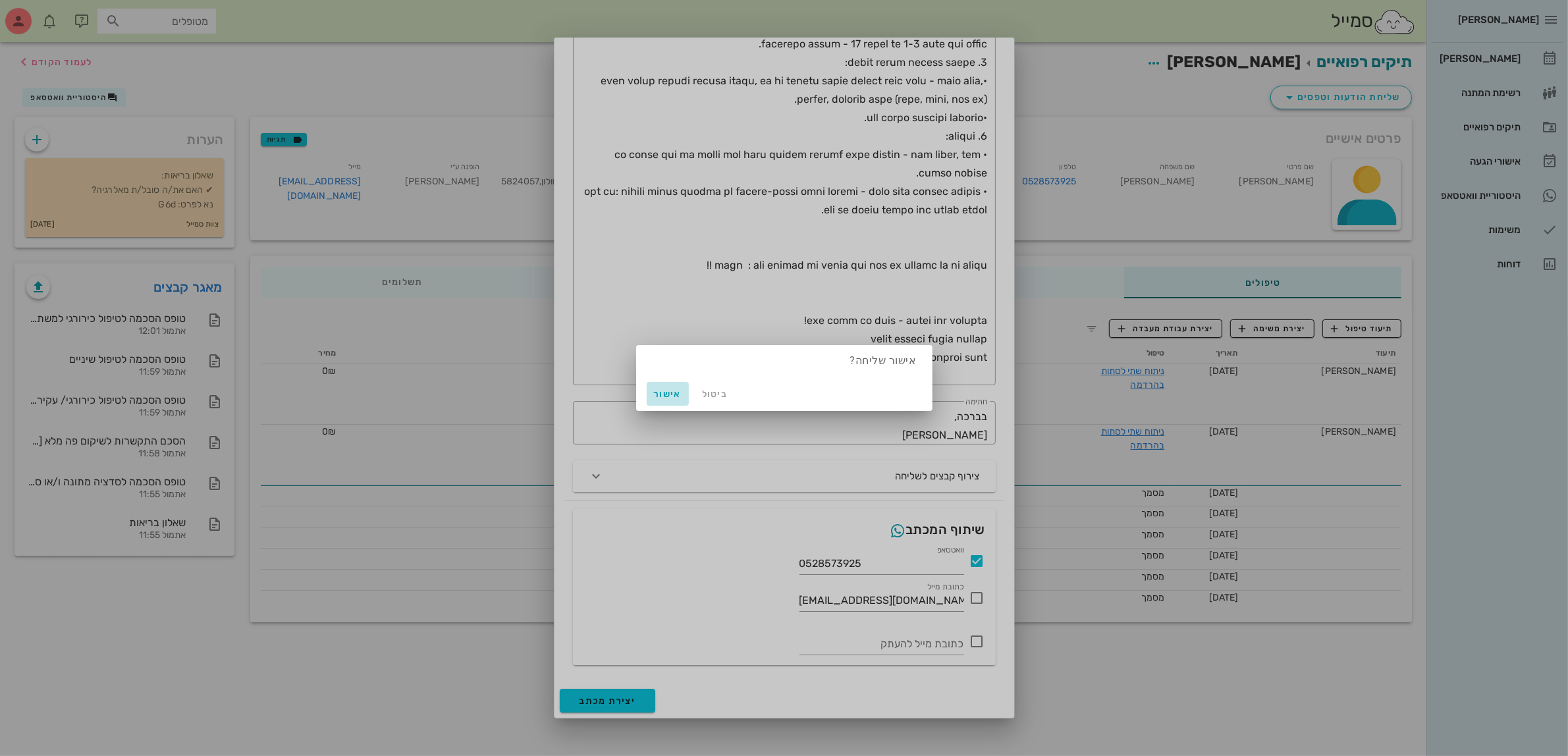
click at [663, 391] on span "אישור" at bounding box center [668, 394] width 32 height 11
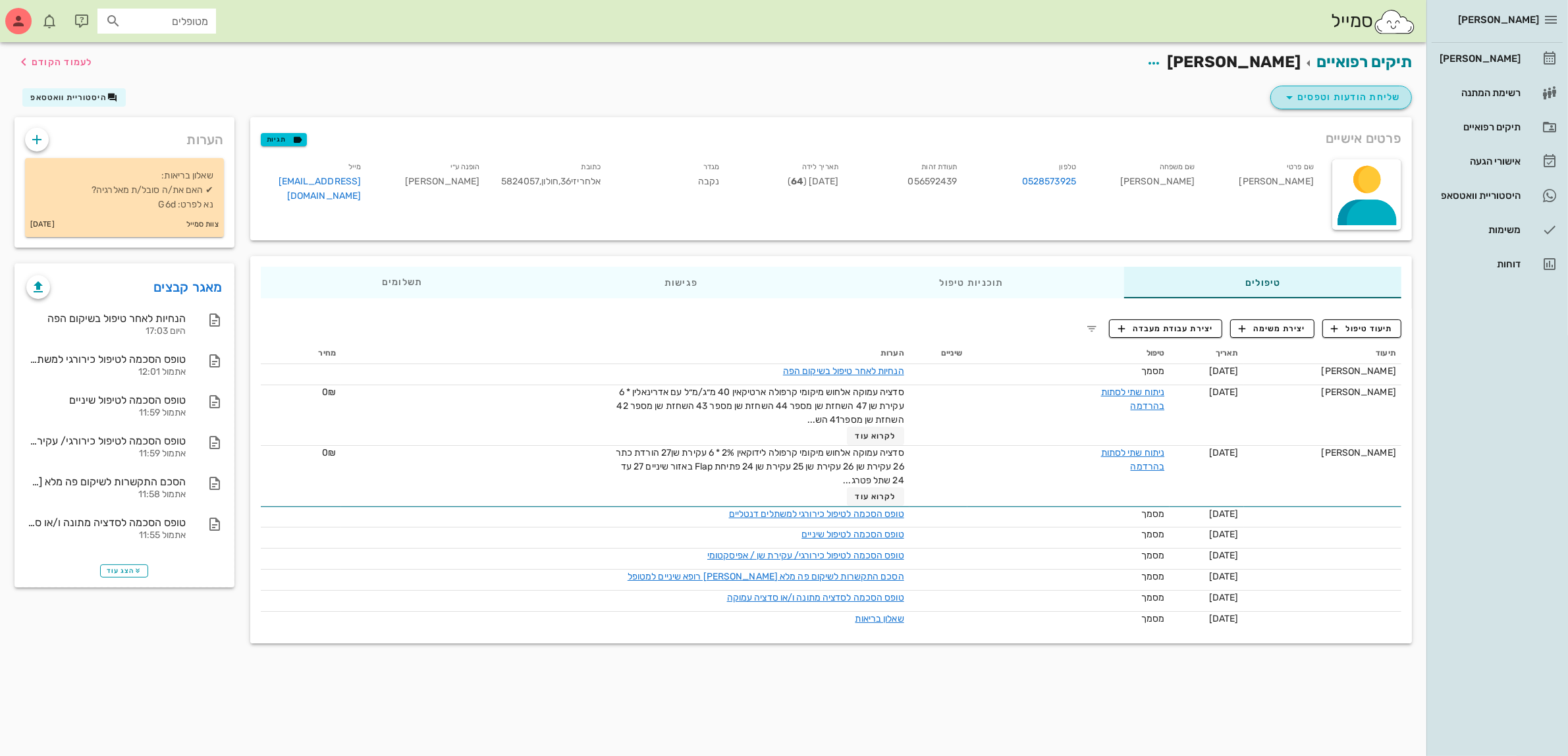
click at [1345, 99] on span "שליחת הודעות וטפסים" at bounding box center [1342, 97] width 119 height 16
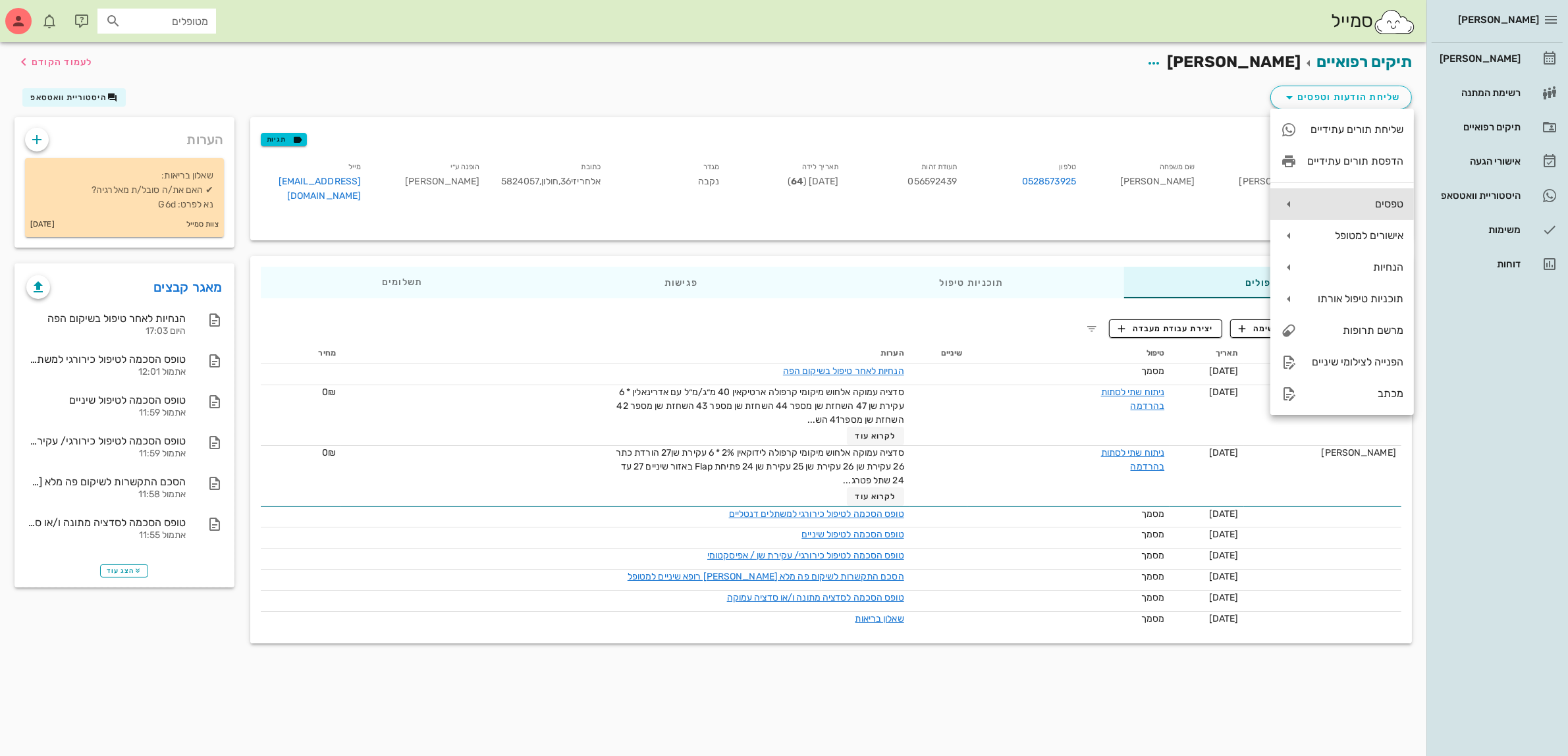
click at [1380, 202] on div "טפסים" at bounding box center [1355, 204] width 96 height 12
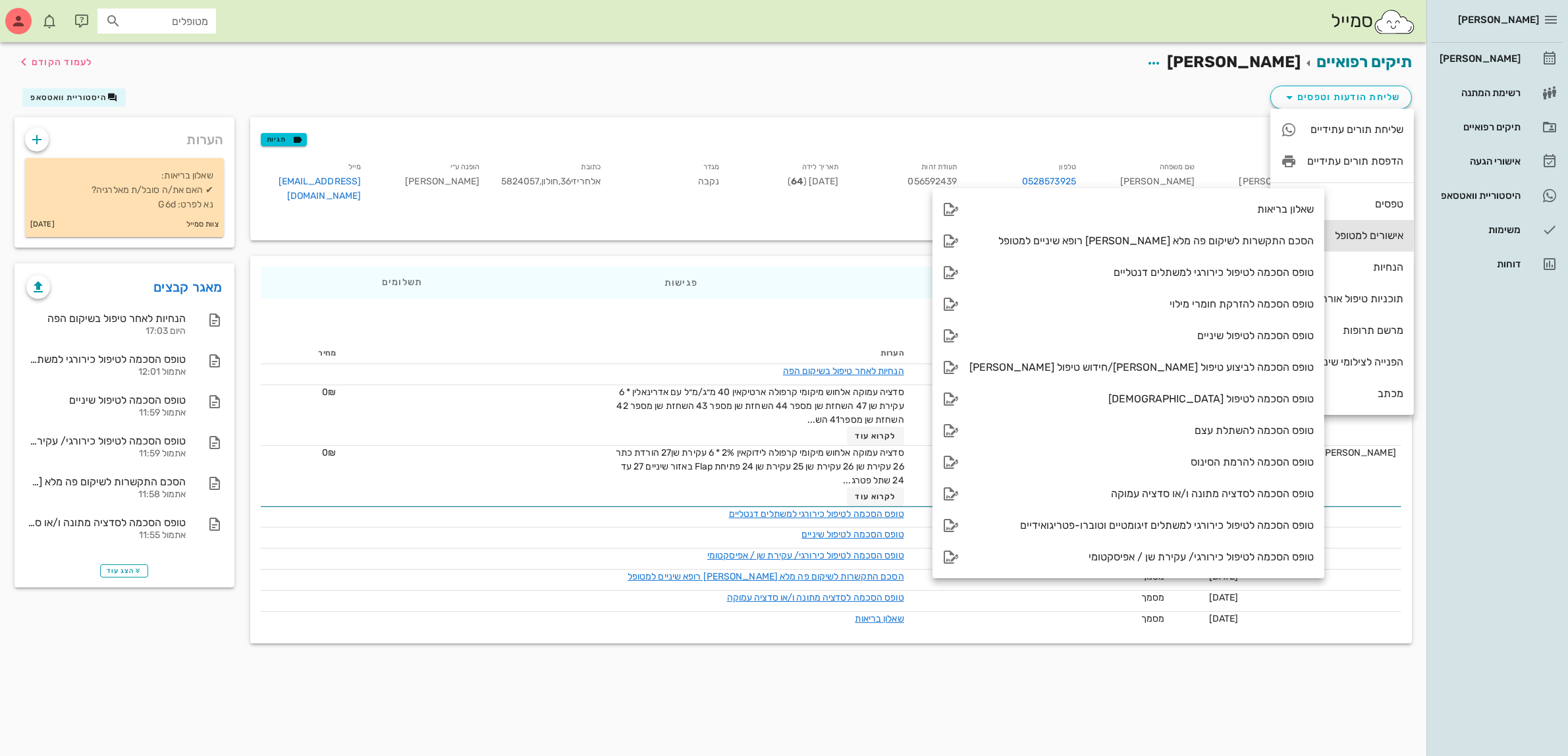
click at [1354, 239] on div "אישורים למטופל" at bounding box center [1355, 235] width 96 height 12
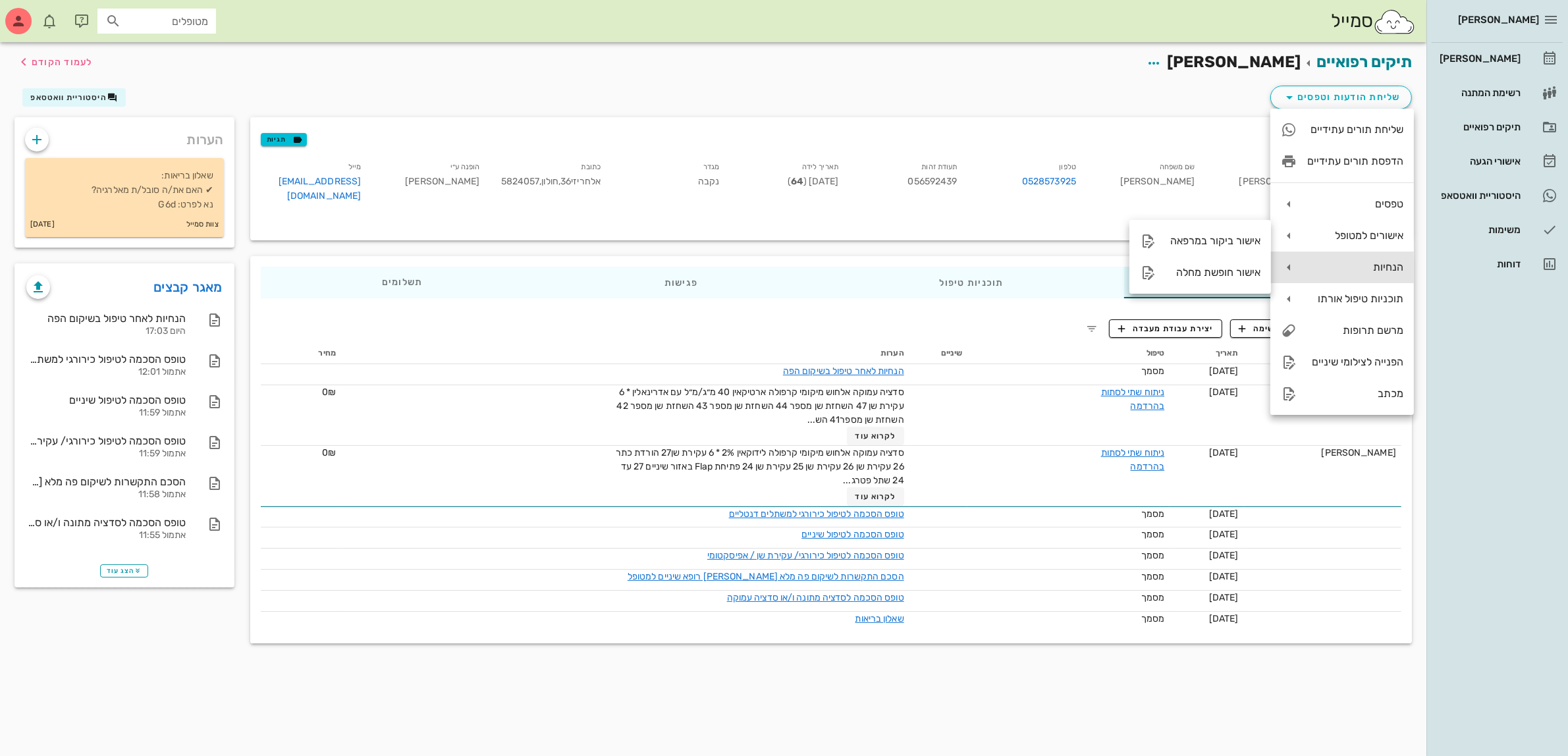
click at [1364, 269] on div "הנחיות" at bounding box center [1355, 267] width 96 height 12
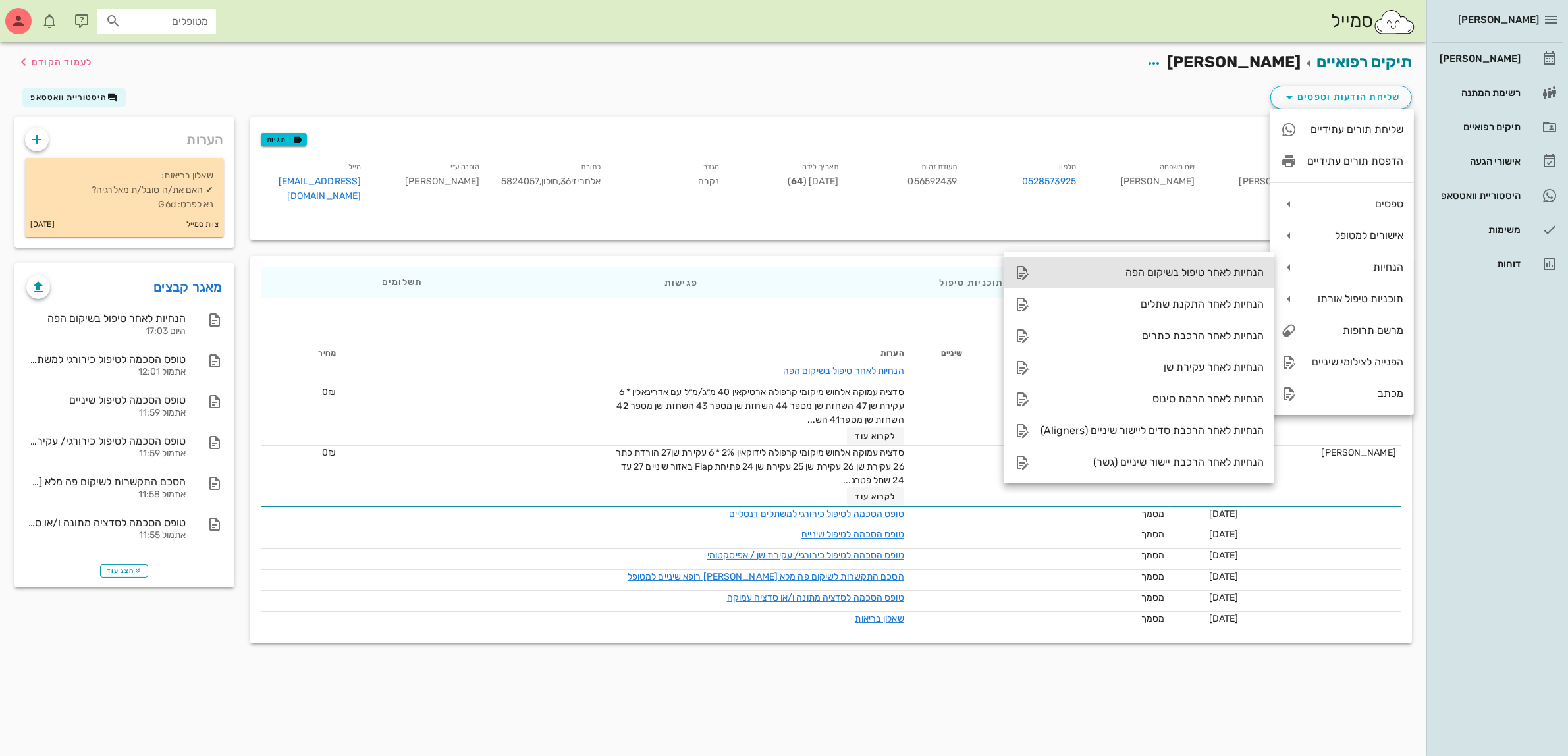
click at [1210, 273] on div "הנחיות לאחר טיפול בשיקום הפה" at bounding box center [1152, 272] width 223 height 12
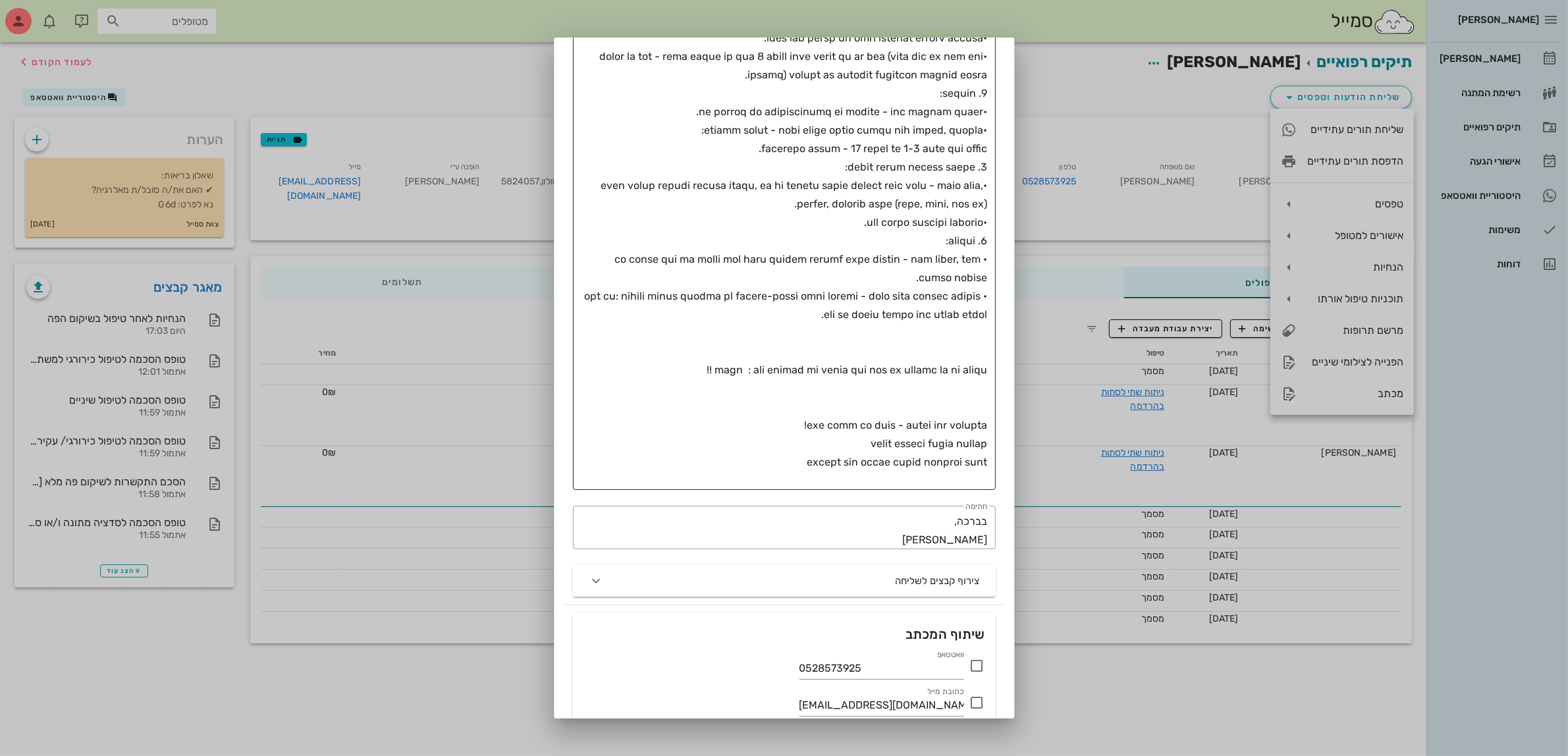
scroll to position [329, 0]
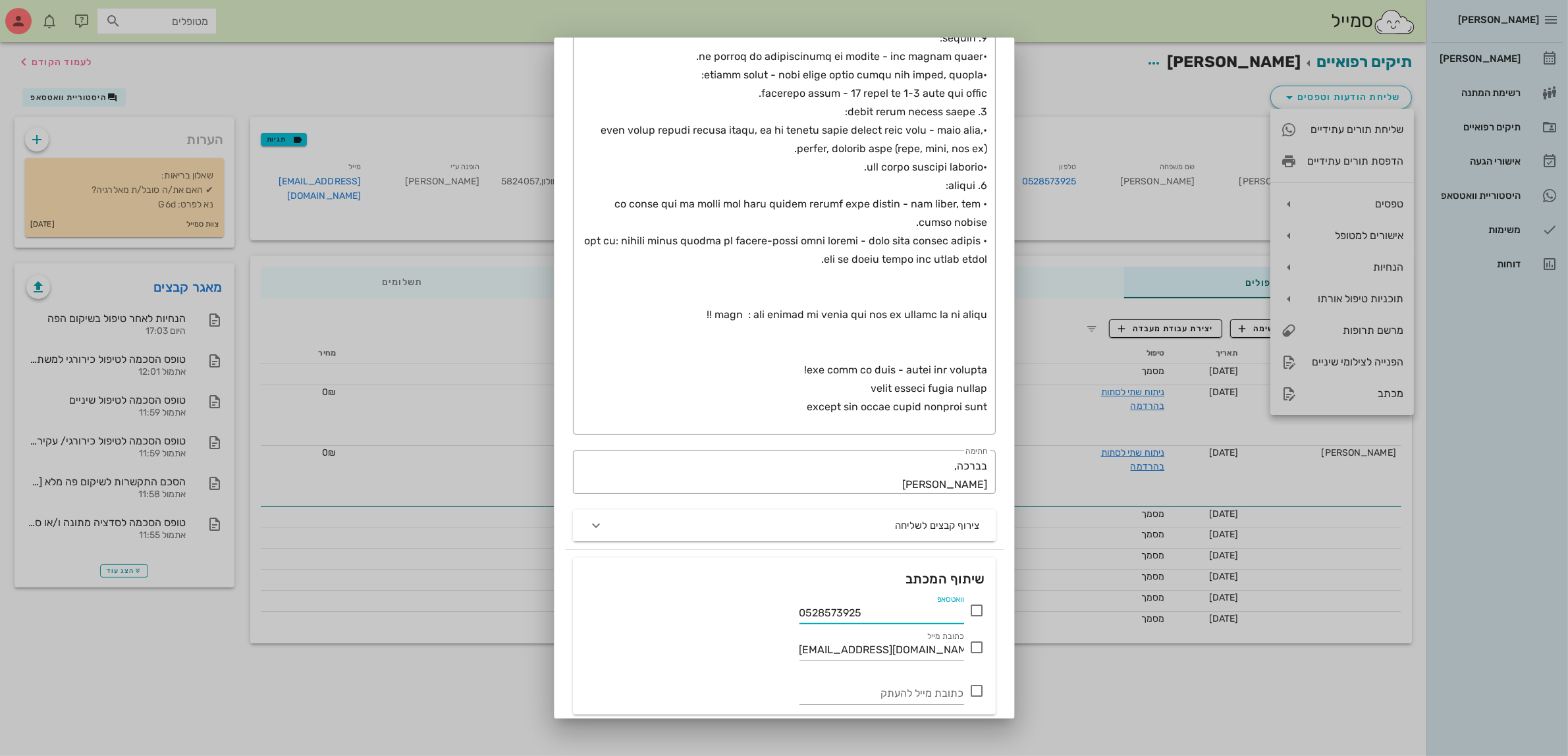
drag, startPoint x: 869, startPoint y: 610, endPoint x: 686, endPoint y: 628, distance: 183.9
click at [686, 628] on div "וואטסאפ 0528573925 כתובת [PERSON_NAME] [PERSON_NAME][EMAIL_ADDRESS][DOMAIN_NAME…" at bounding box center [784, 652] width 418 height 120
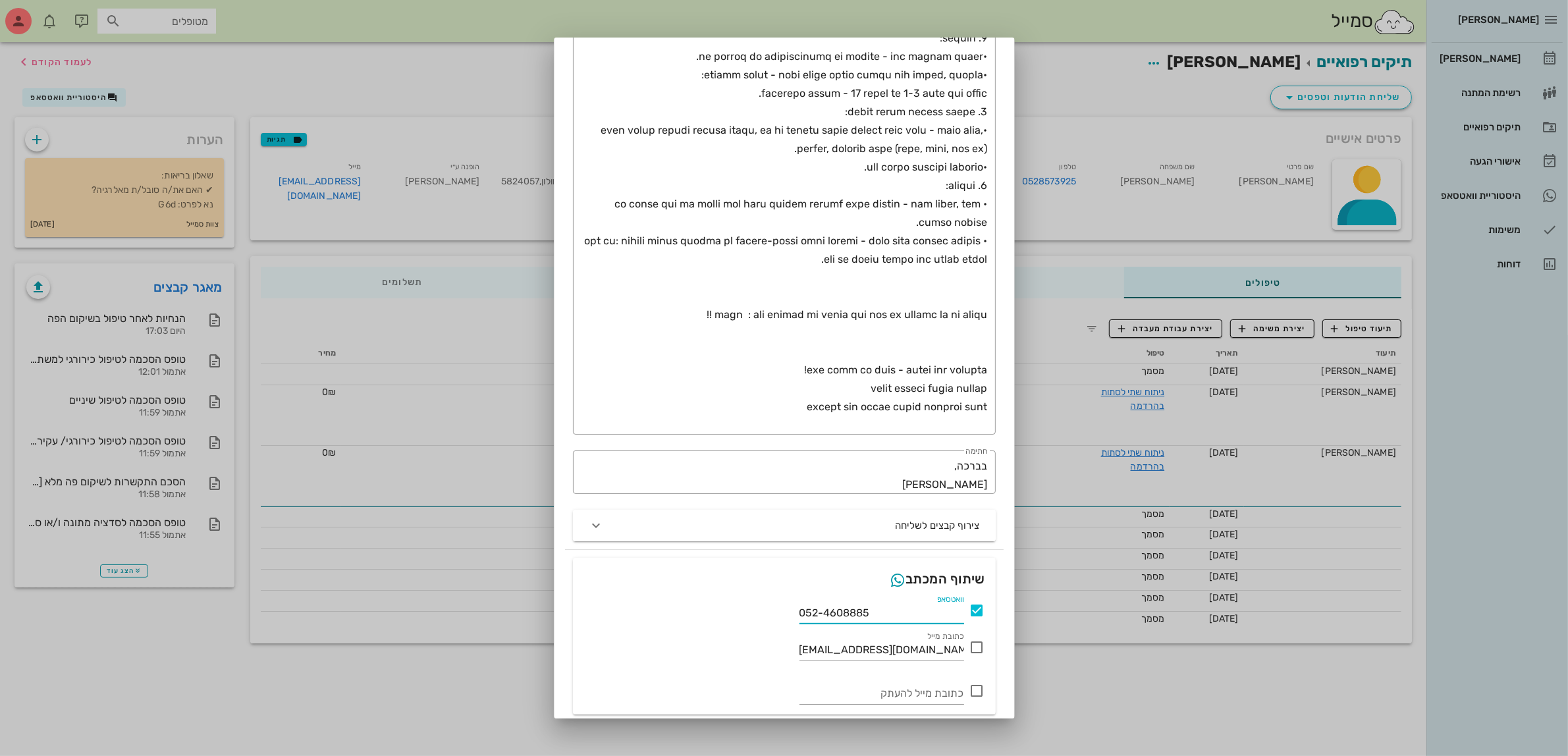
scroll to position [379, 0]
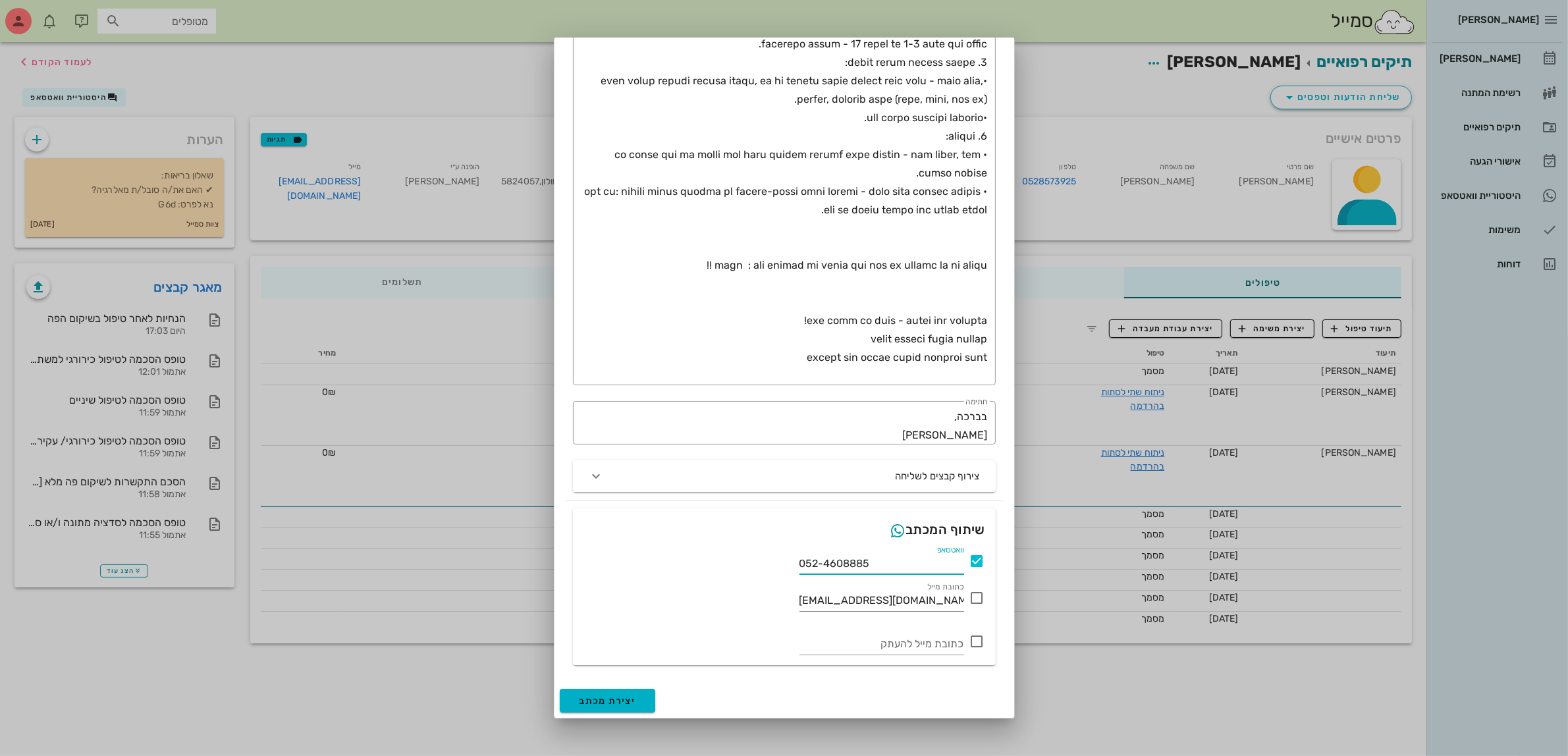
type input "052-4608885"
click at [610, 704] on span "יצירת מכתב" at bounding box center [608, 701] width 57 height 11
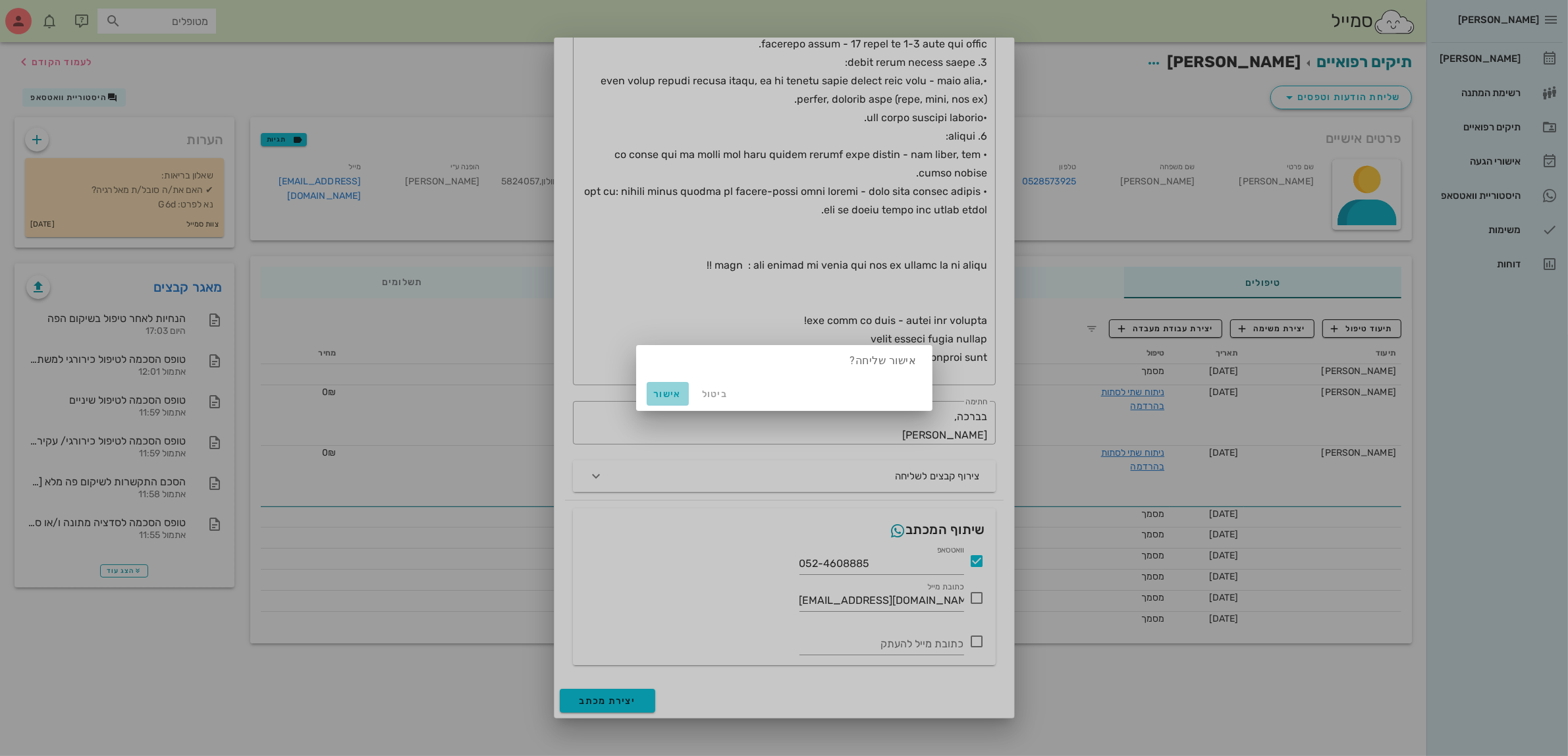
click at [662, 394] on span "אישור" at bounding box center [668, 394] width 32 height 11
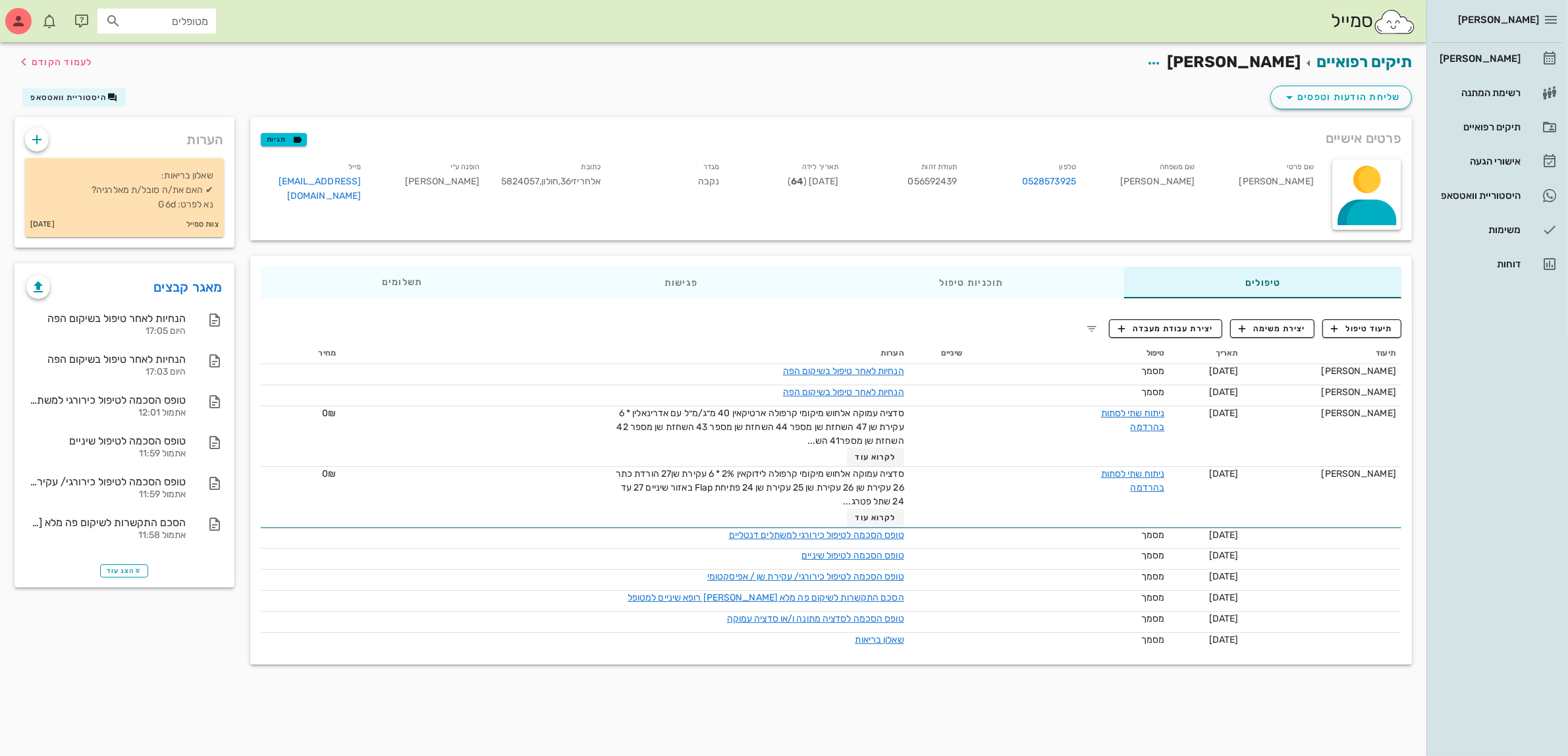
click at [662, 394] on div "הנחיות לאחר טיפול בשיקום הפה" at bounding box center [756, 392] width 296 height 14
click at [1477, 197] on div "היסטוריית וואטסאפ" at bounding box center [1479, 195] width 84 height 10
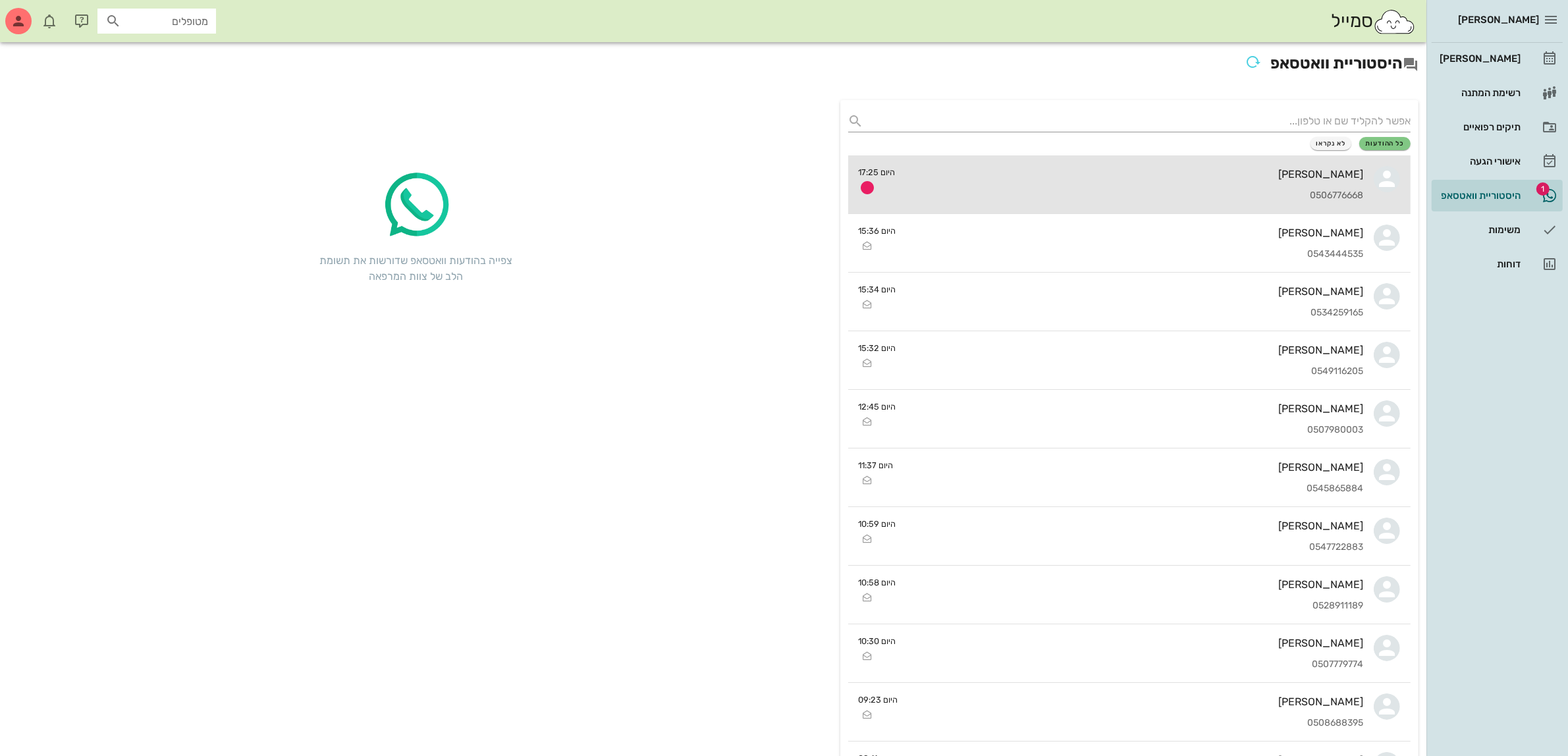
click at [1219, 181] on div "[PERSON_NAME] 0506776668" at bounding box center [1135, 184] width 458 height 58
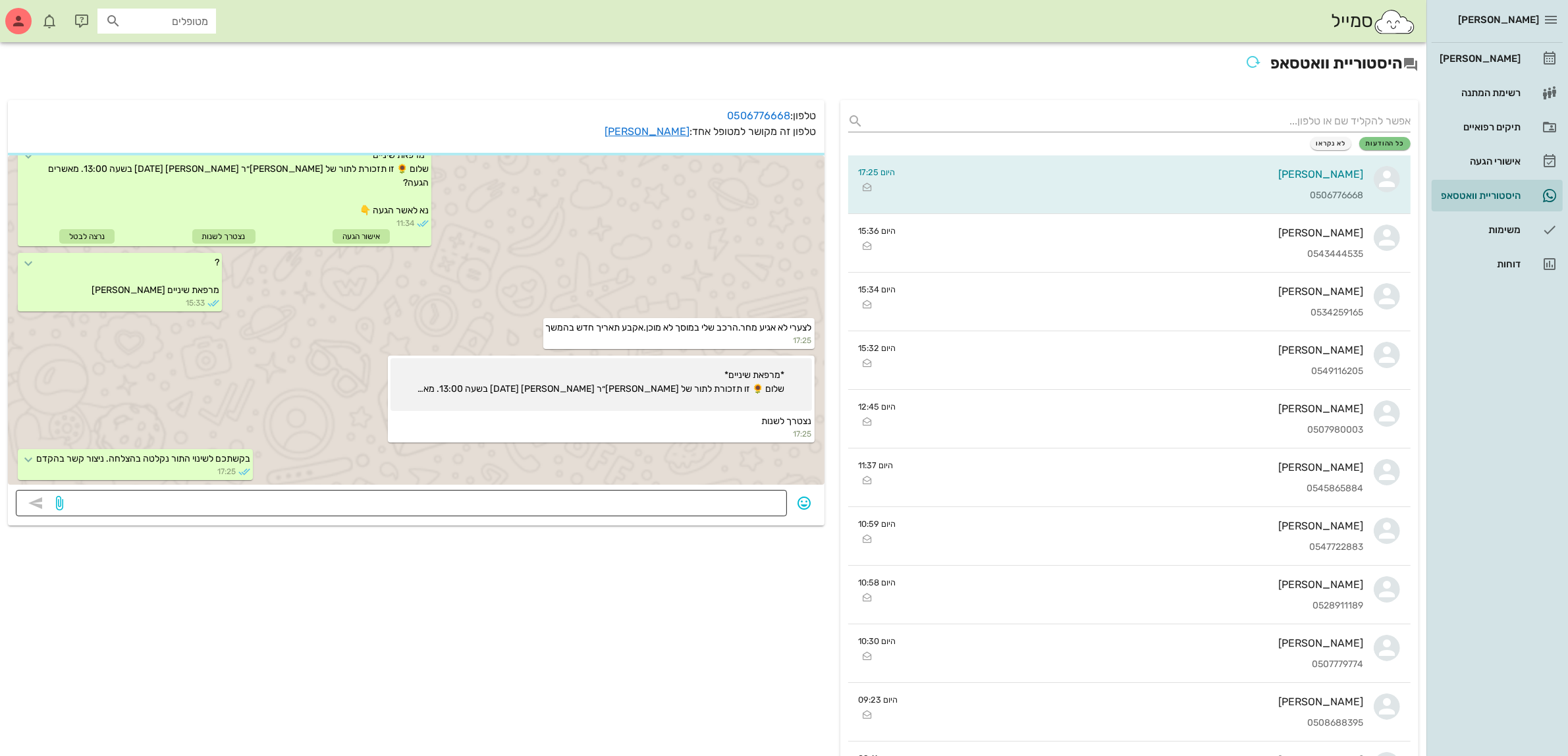
scroll to position [224, 0]
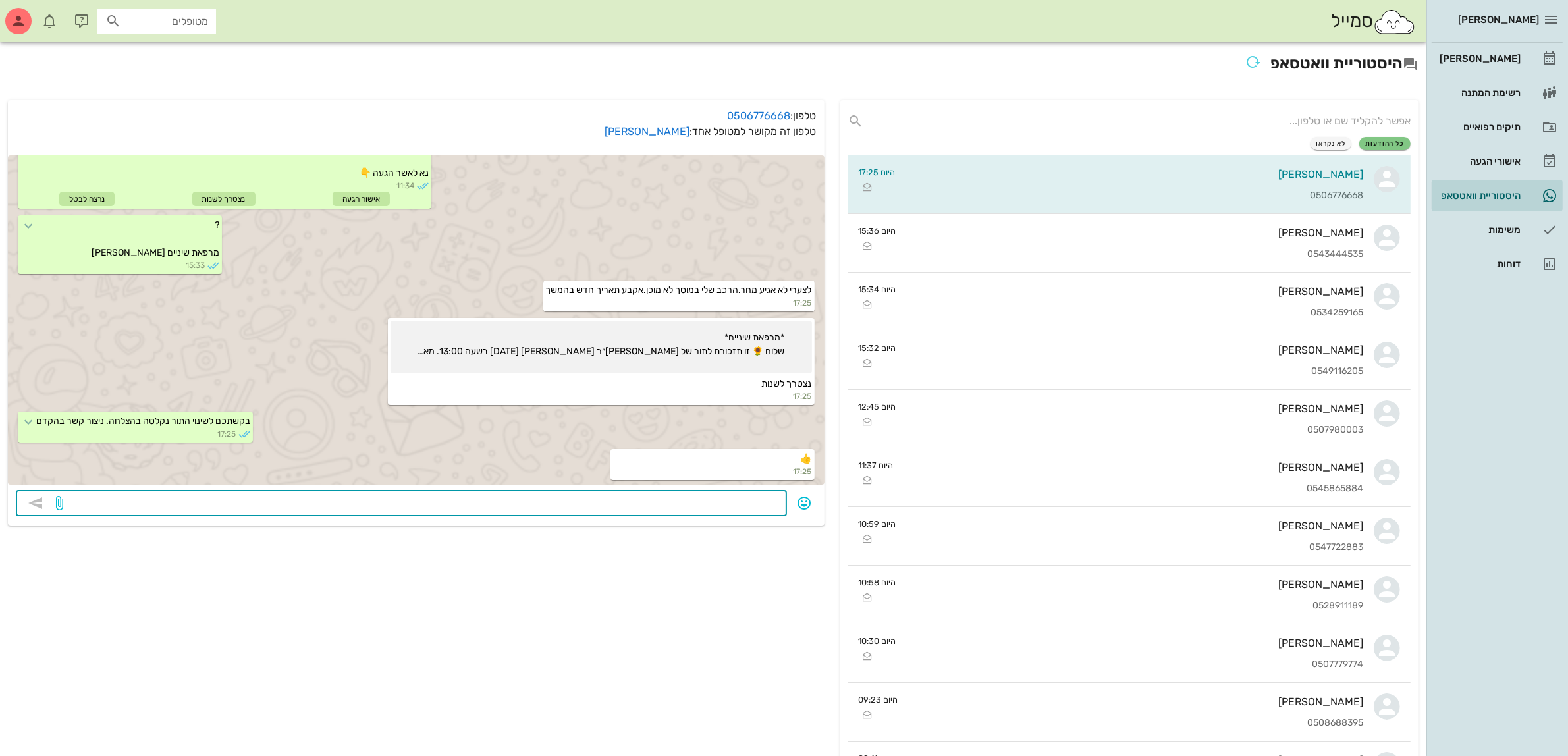
click at [488, 505] on textarea at bounding box center [422, 505] width 713 height 21
